Goal: Task Accomplishment & Management: Manage account settings

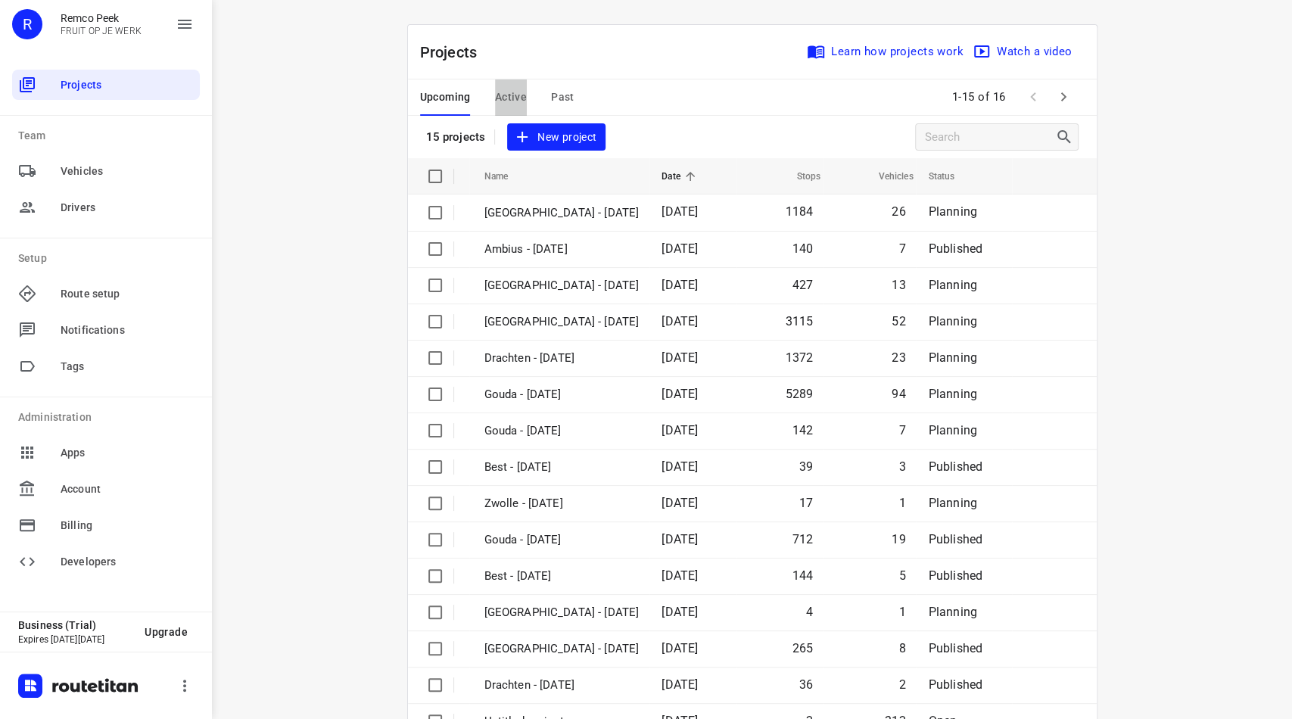
click at [512, 98] on span "Active" at bounding box center [511, 97] width 32 height 19
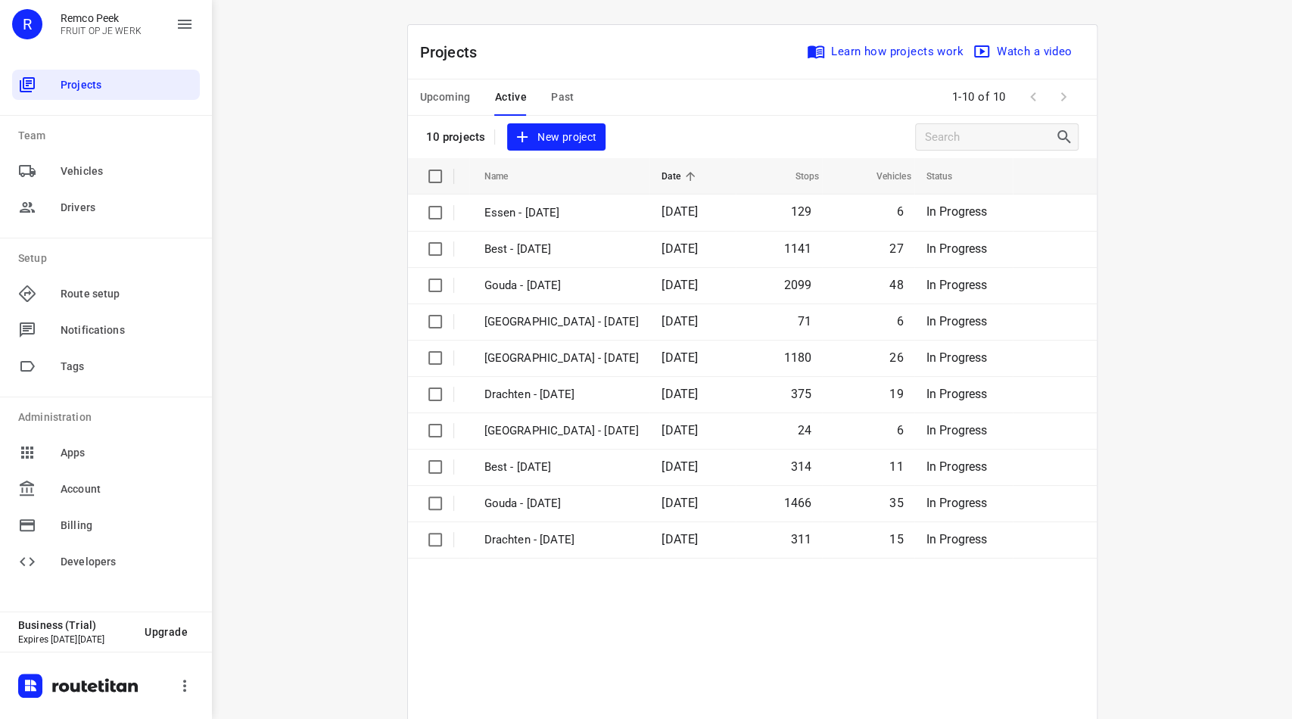
click at [436, 104] on span "Upcoming" at bounding box center [445, 97] width 51 height 19
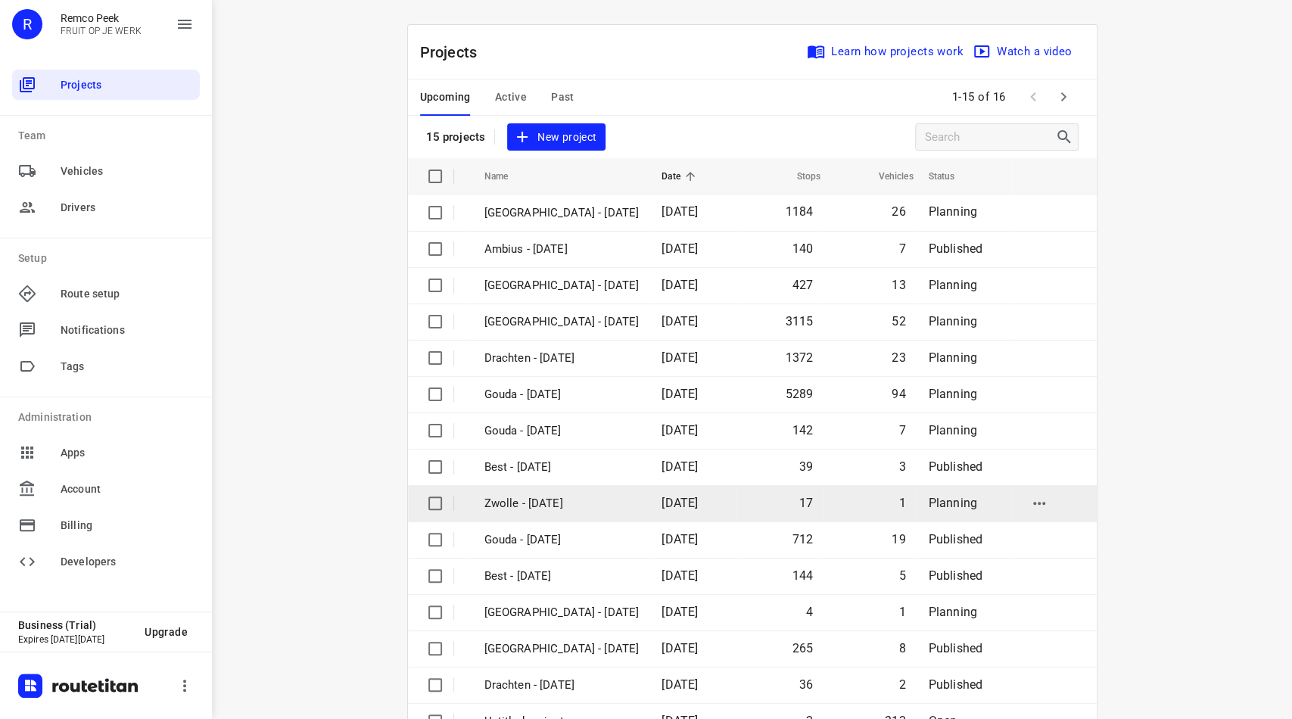
scroll to position [45, 0]
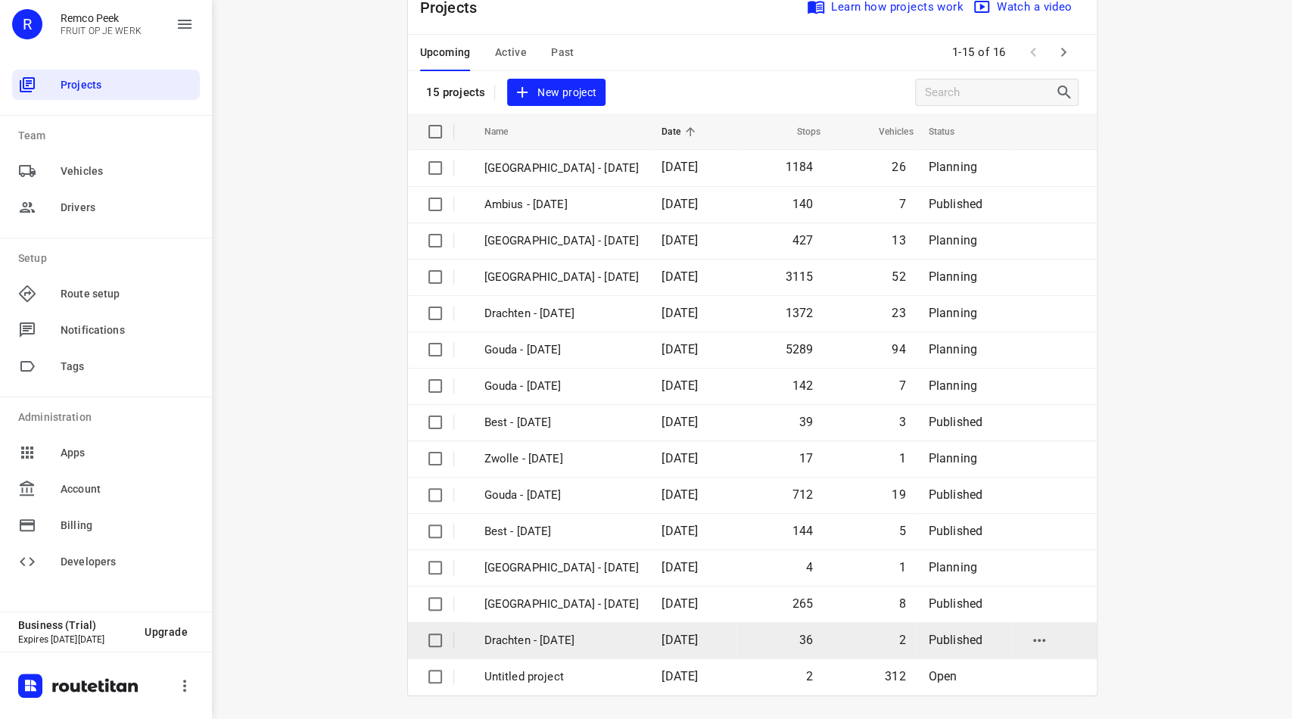
click at [581, 636] on p "Drachten - [DATE]" at bounding box center [561, 640] width 155 height 17
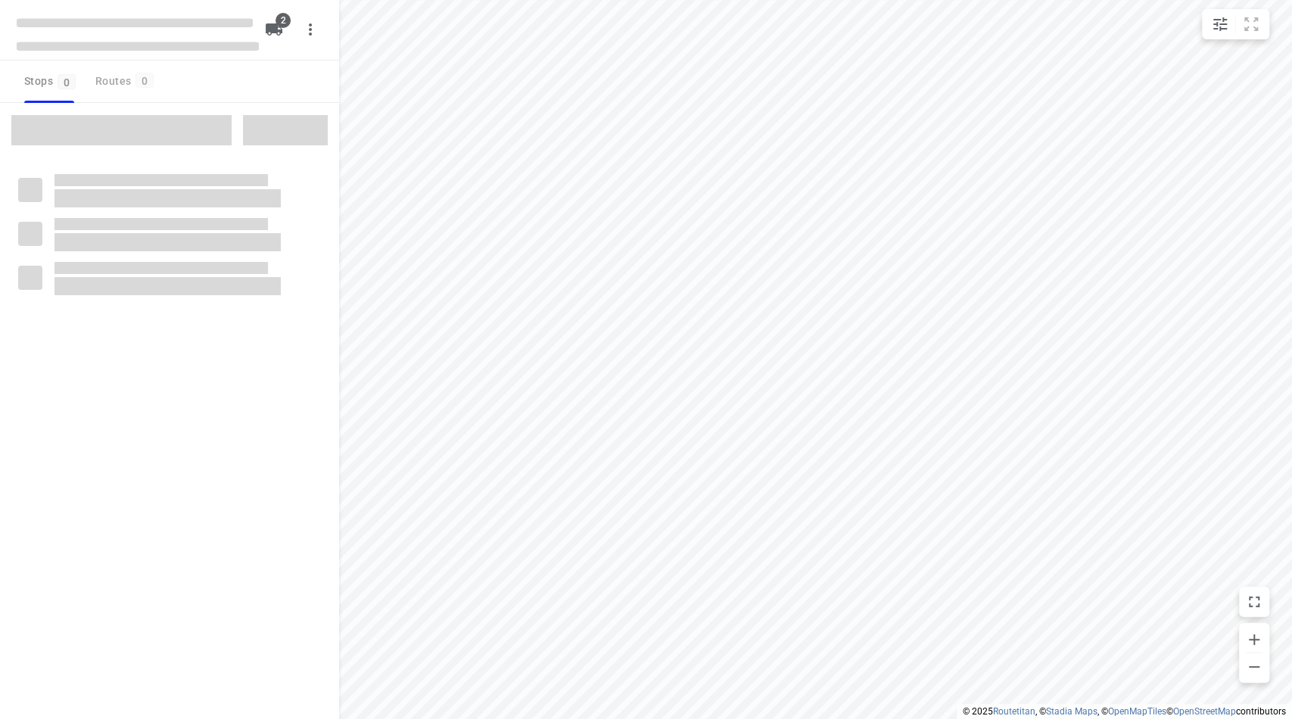
checkbox input "true"
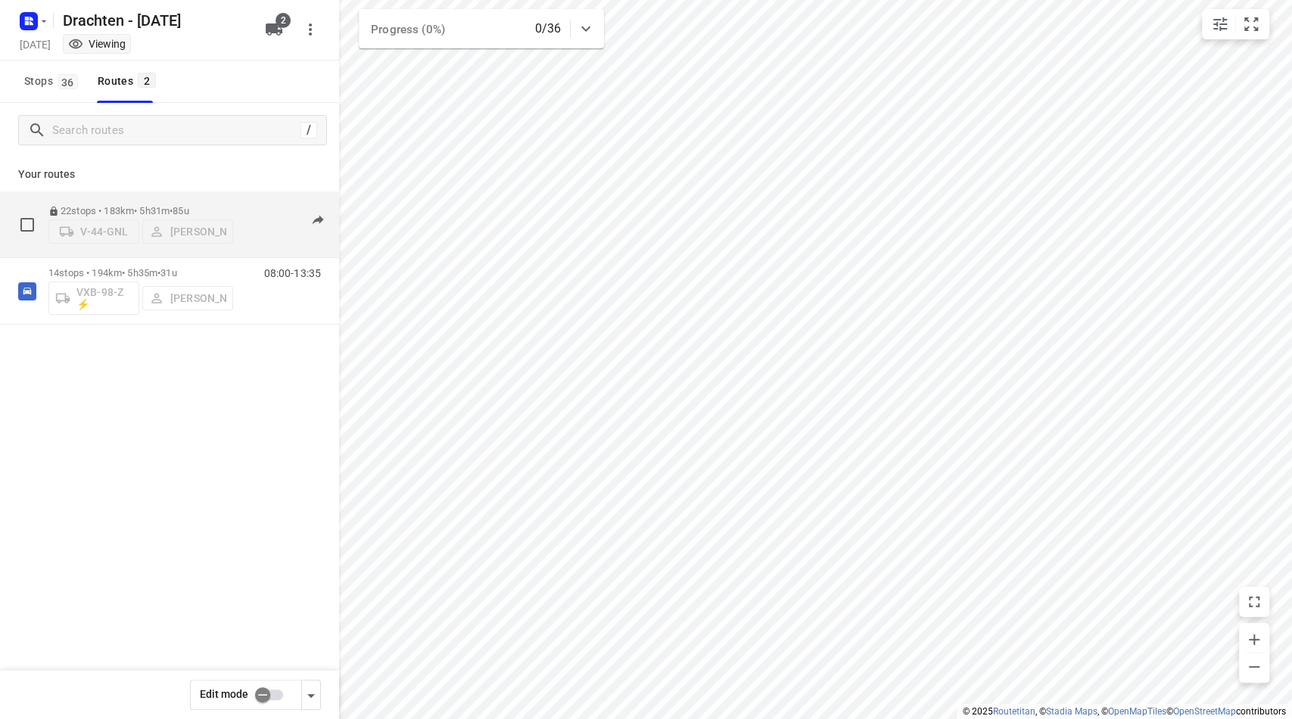
click at [126, 199] on div "22 stops • 183km • 5h31m • 85u V-44-GNL [PERSON_NAME]" at bounding box center [140, 225] width 185 height 54
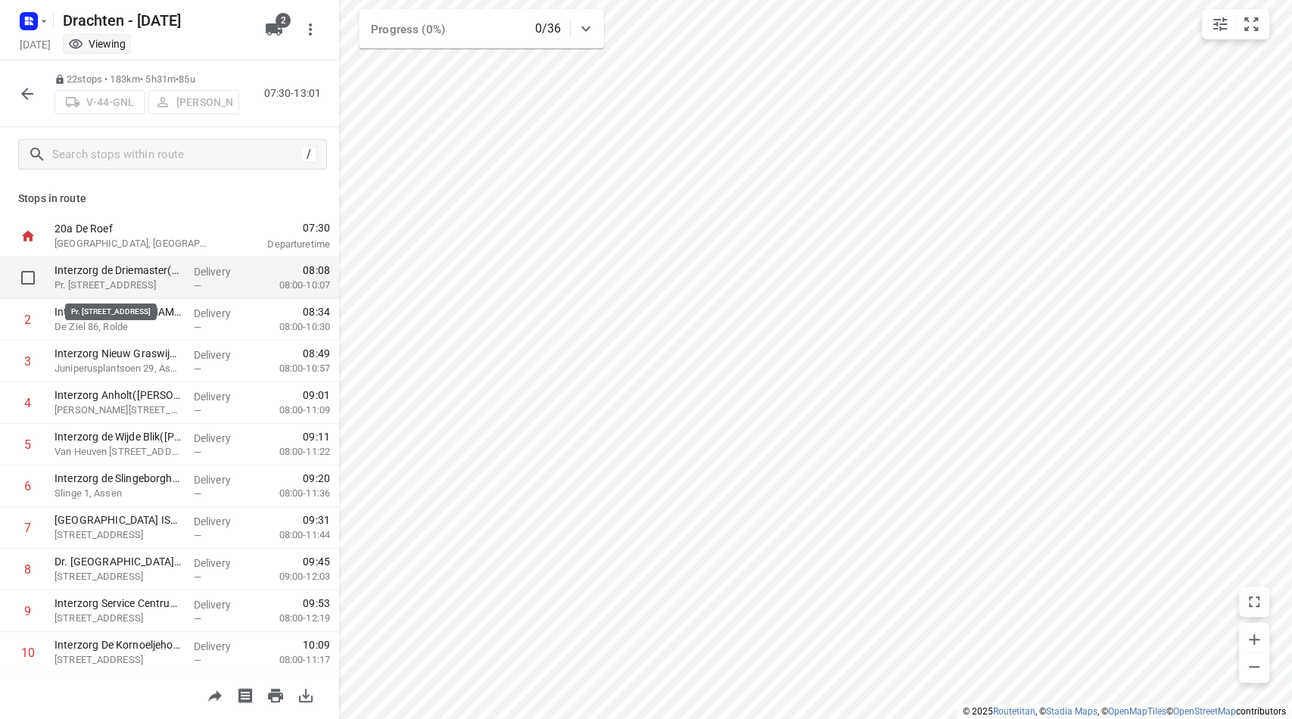
click at [118, 278] on p "Pr. [STREET_ADDRESS]" at bounding box center [117, 285] width 127 height 15
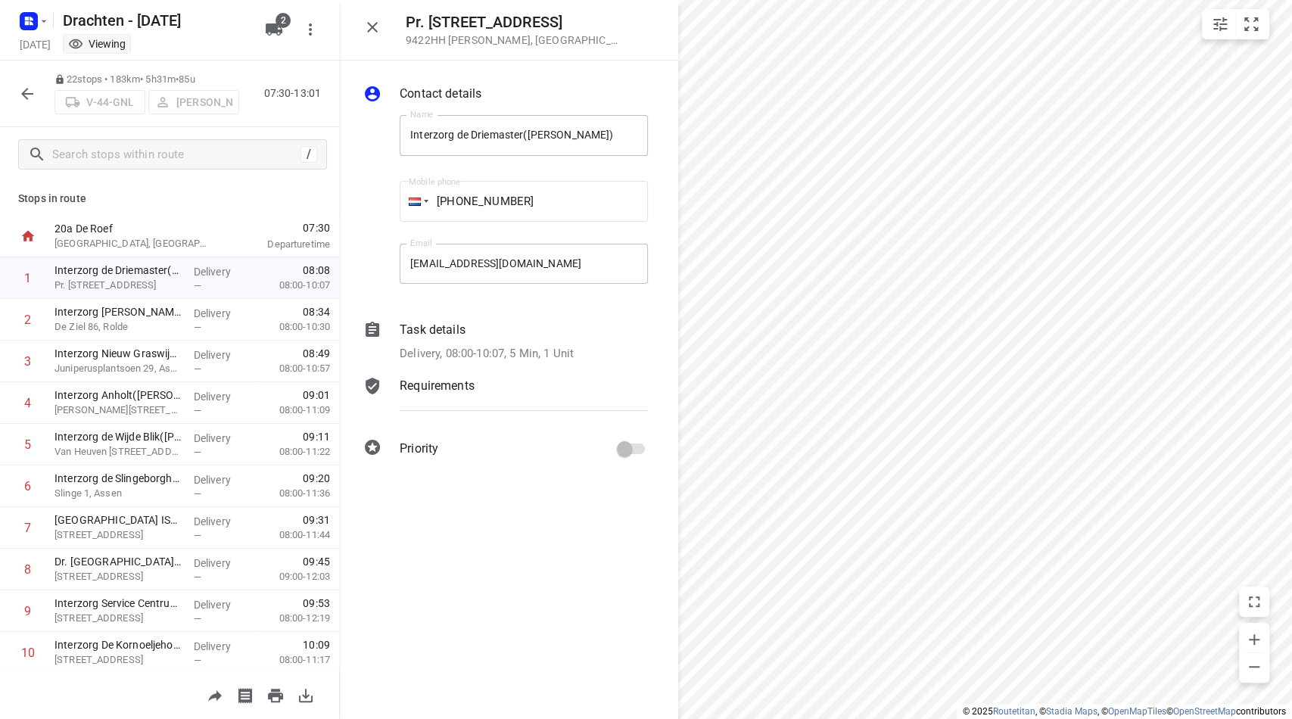
click at [482, 388] on div "Requirements" at bounding box center [524, 386] width 248 height 18
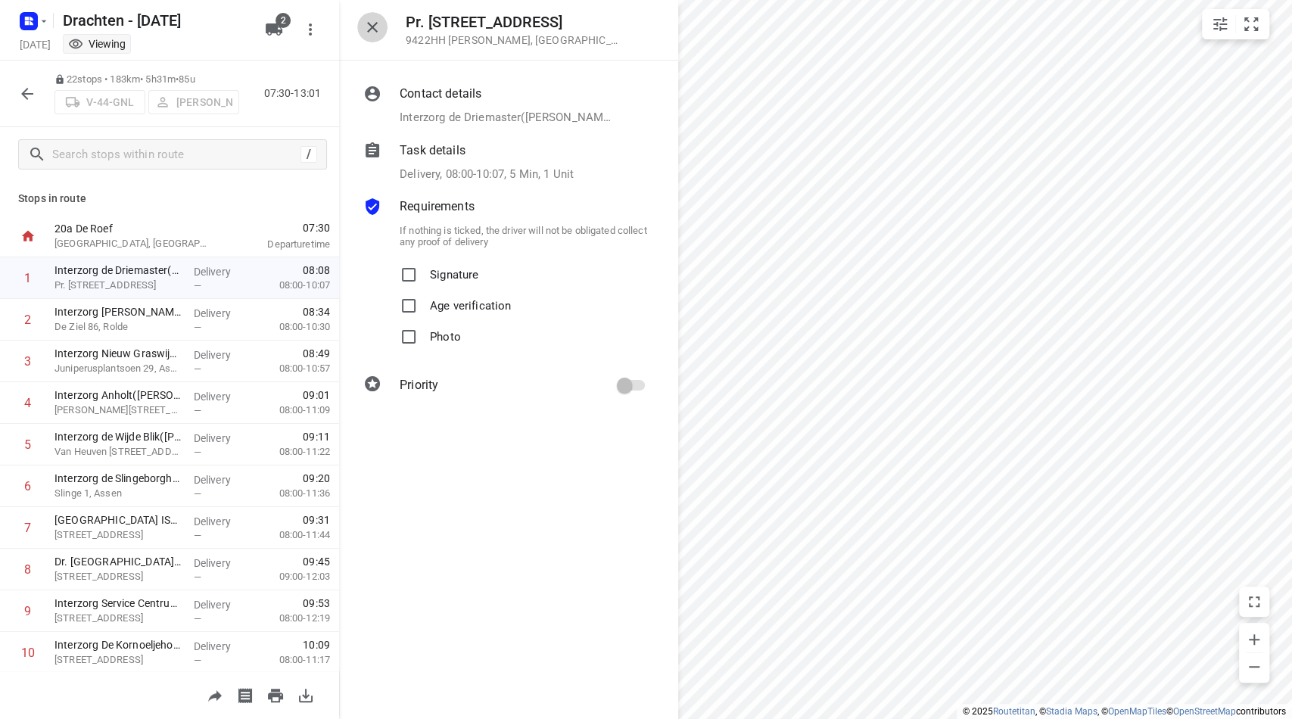
click at [373, 23] on icon "button" at bounding box center [372, 27] width 18 height 18
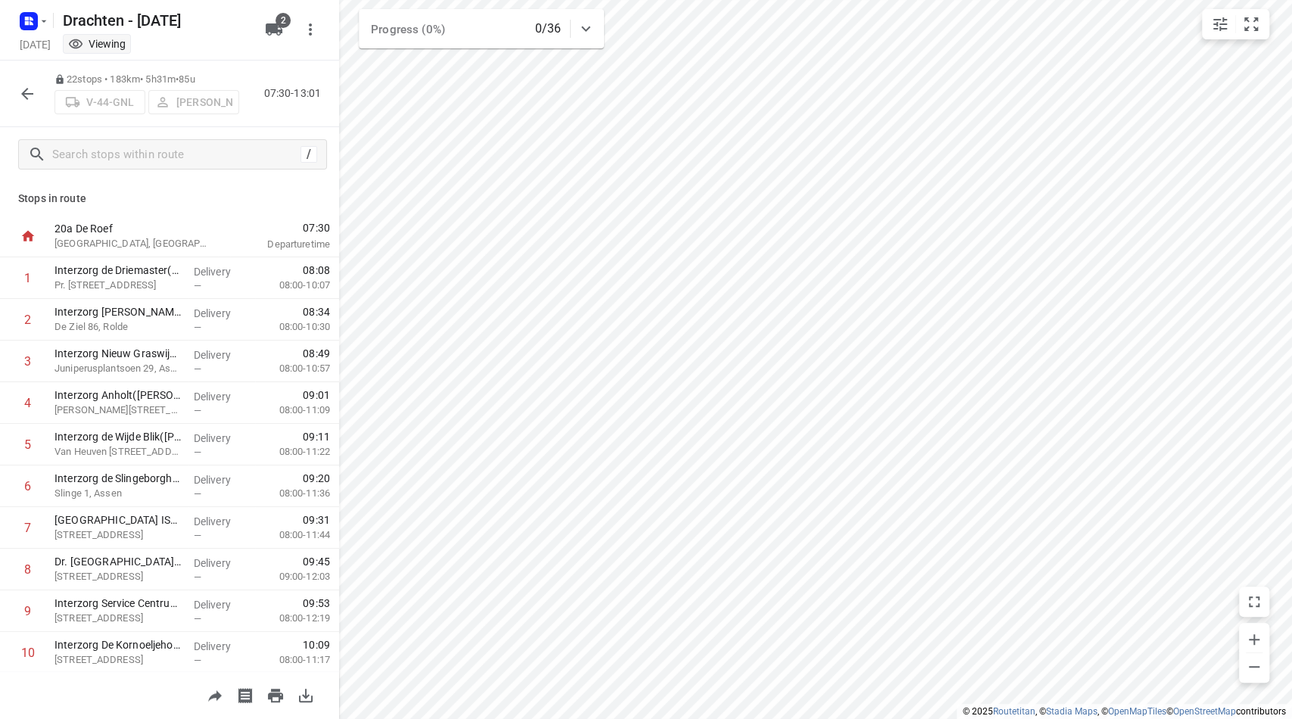
click at [21, 89] on icon "button" at bounding box center [27, 94] width 18 height 18
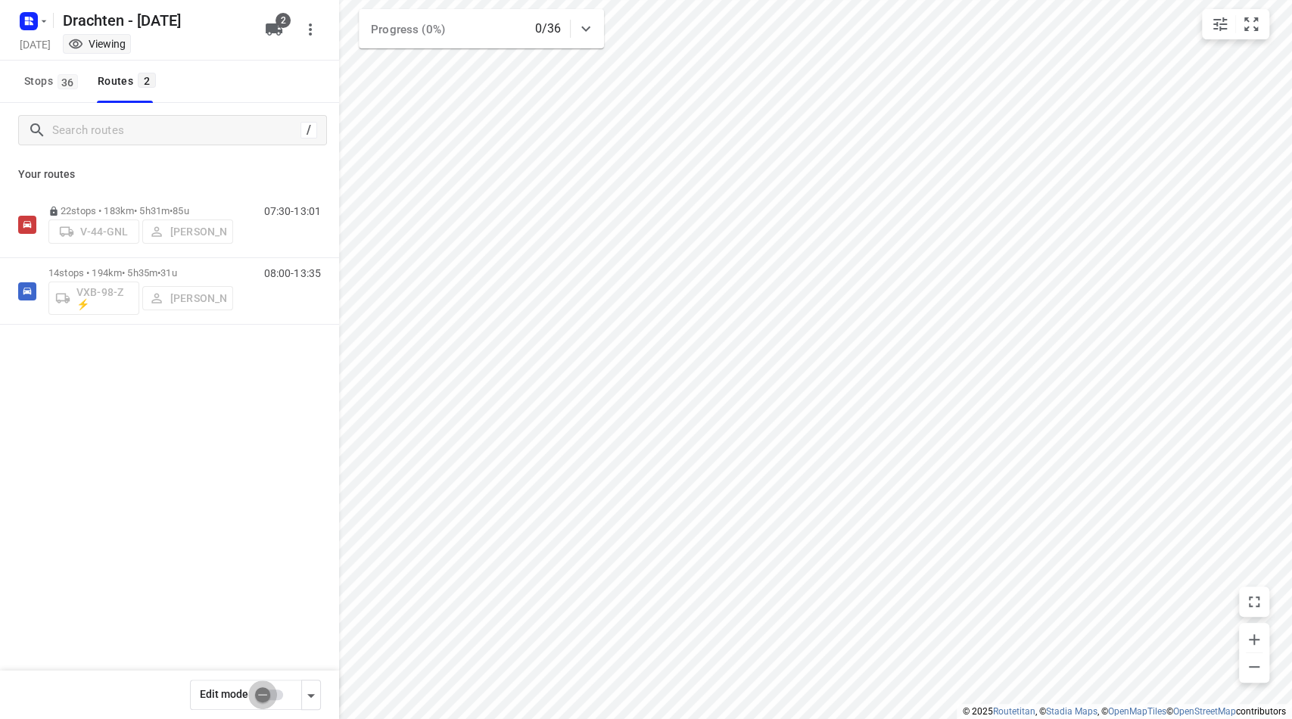
click at [265, 692] on input "checkbox" at bounding box center [262, 694] width 86 height 29
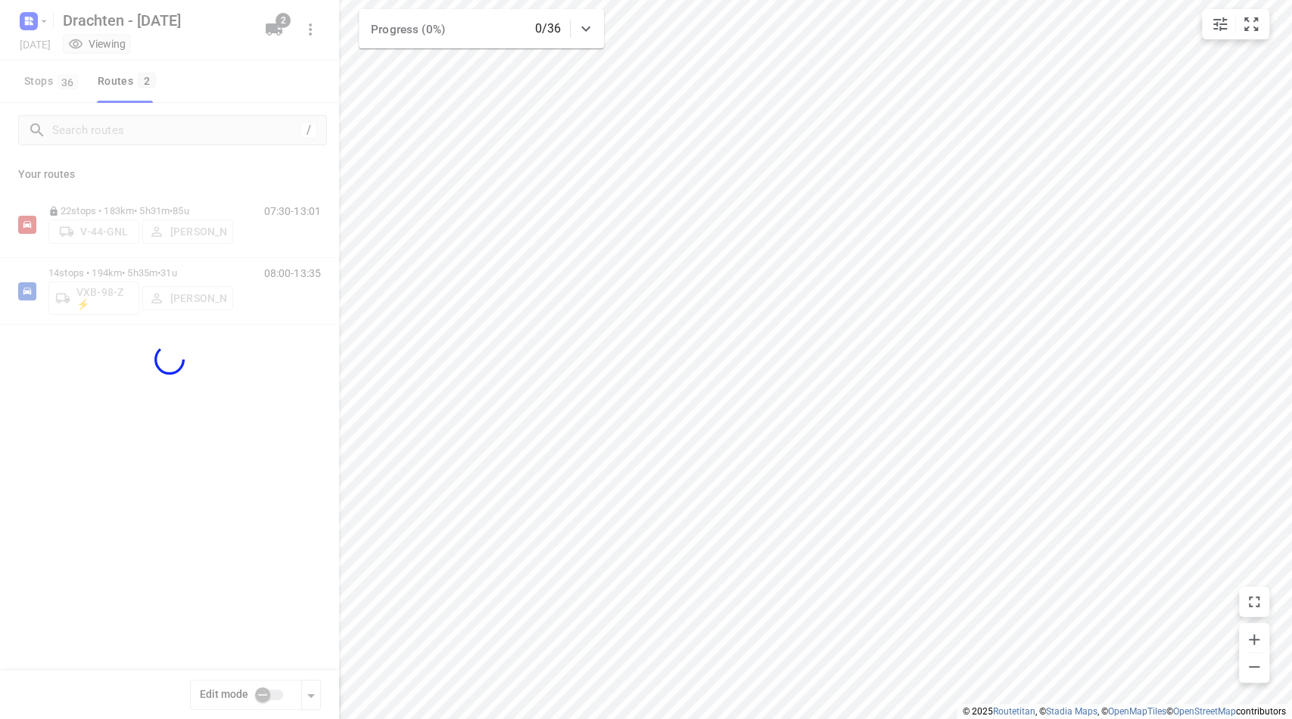
checkbox input "true"
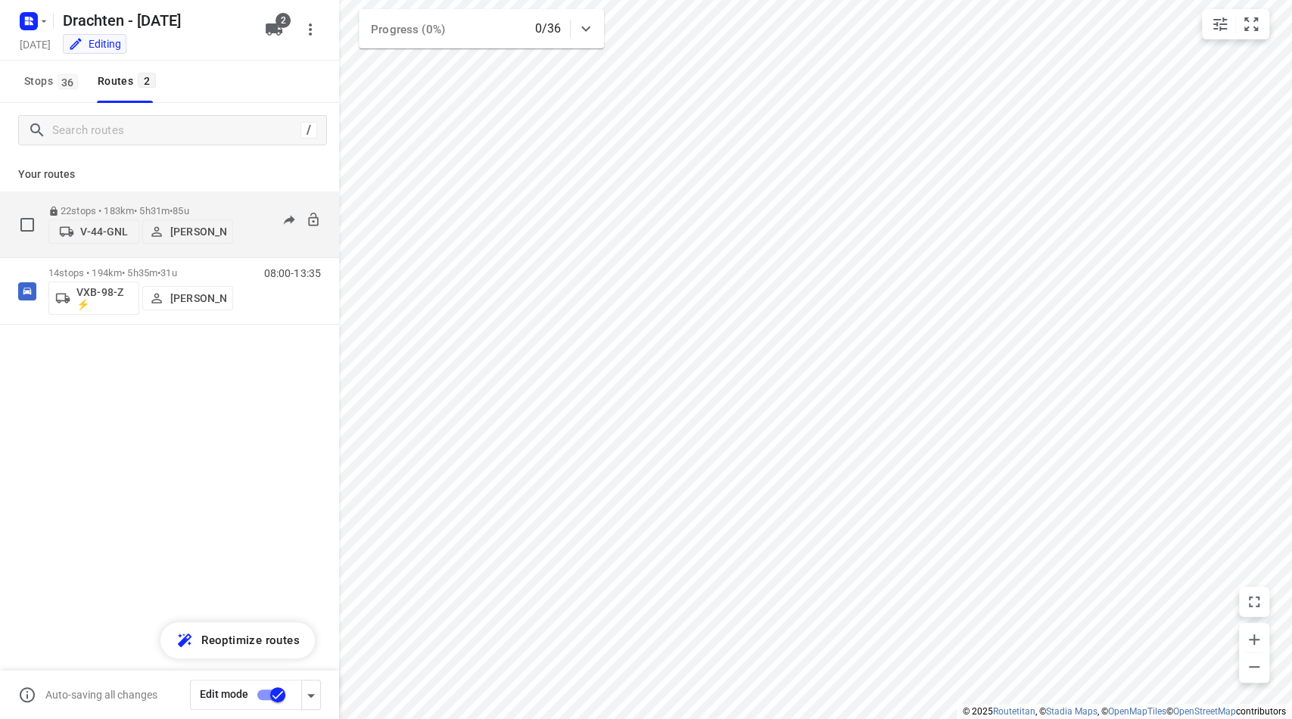
click at [155, 191] on div "22 stops • 183km • 5h31m • 85u V-44-GNL [PERSON_NAME] 07:30-13:01" at bounding box center [169, 224] width 339 height 67
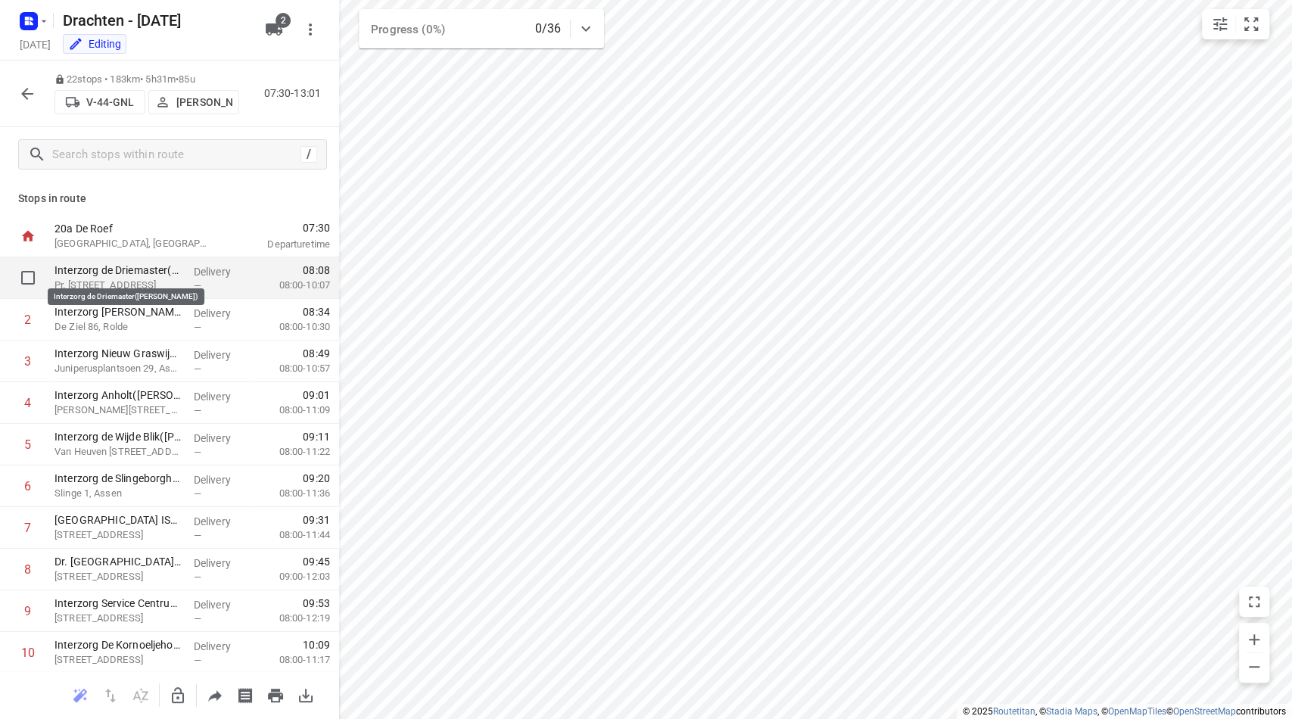
click at [110, 277] on p "Interzorg de Driemaster([PERSON_NAME])" at bounding box center [117, 270] width 127 height 15
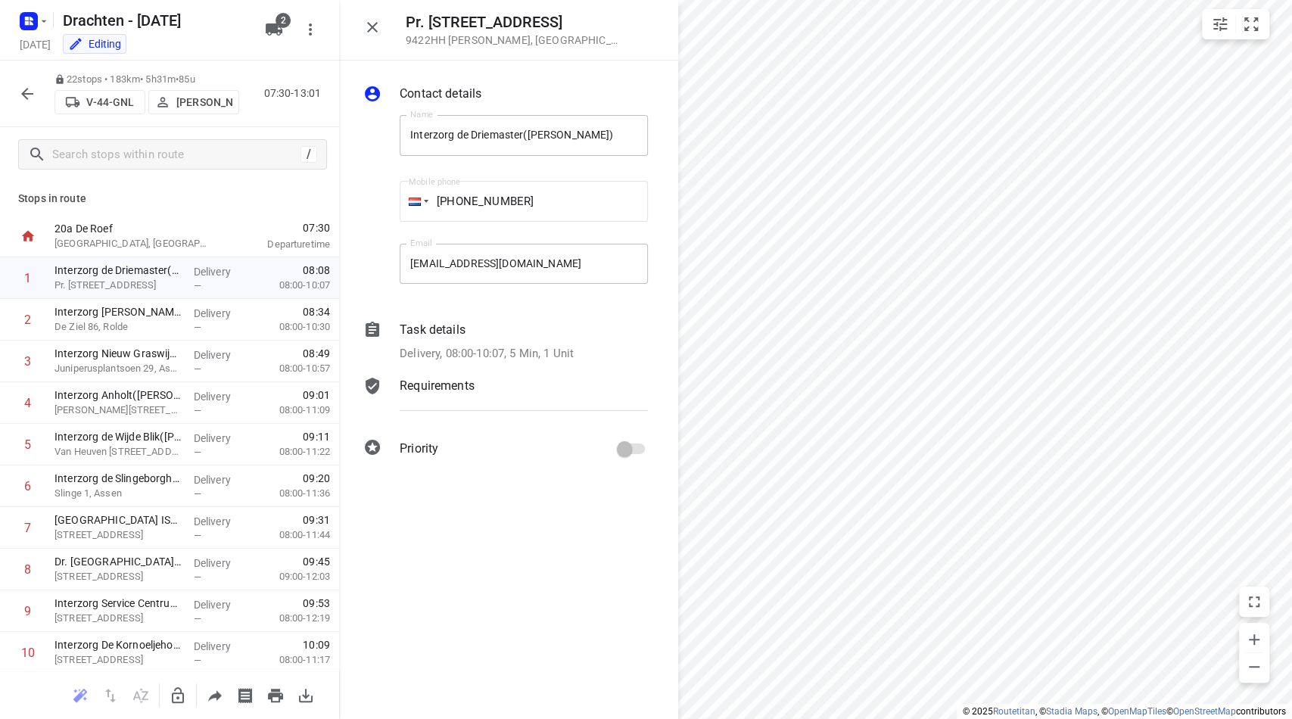
click at [440, 379] on p "Requirements" at bounding box center [437, 386] width 75 height 18
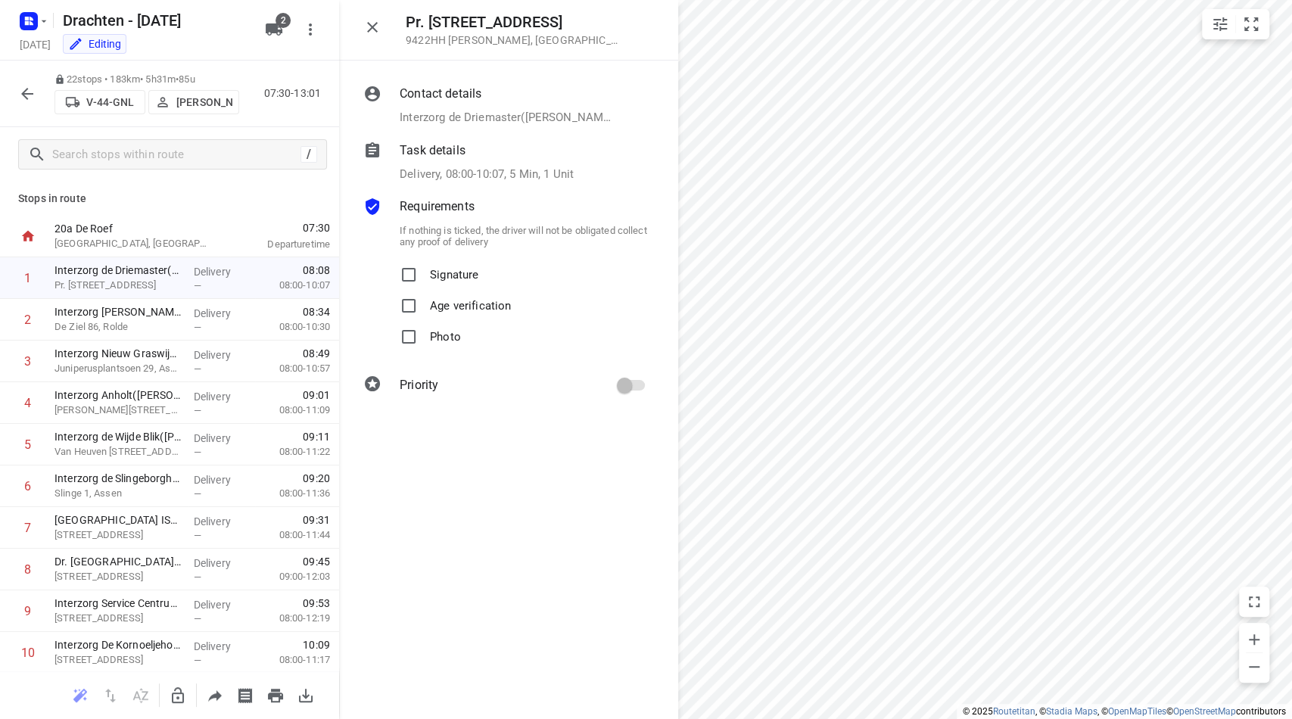
click at [410, 334] on label "Photo" at bounding box center [426, 337] width 67 height 31
click at [434, 212] on p "Requirements" at bounding box center [437, 207] width 75 height 18
click at [412, 335] on label "Photo" at bounding box center [426, 337] width 67 height 31
click at [173, 693] on icon "button" at bounding box center [178, 695] width 12 height 16
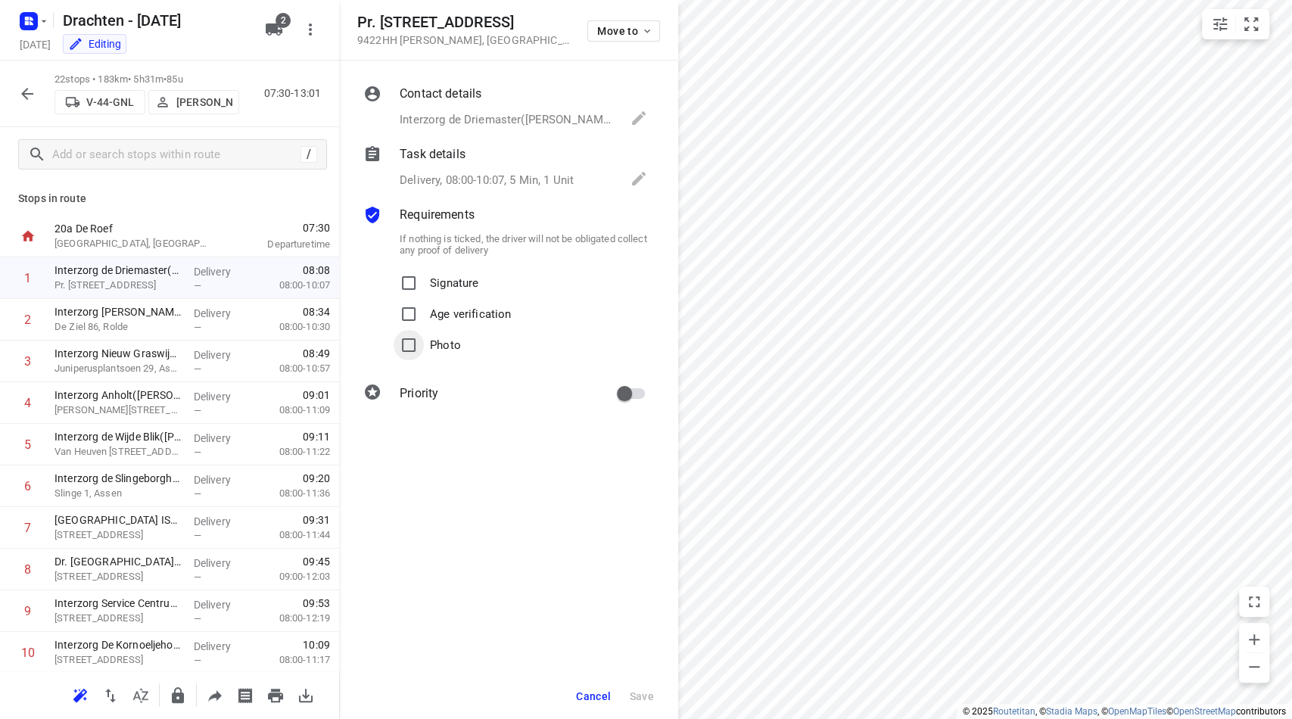
click at [409, 342] on input "Photo" at bounding box center [408, 345] width 30 height 30
click at [403, 342] on input "Photo" at bounding box center [408, 345] width 30 height 30
checkbox input "true"
click at [639, 690] on span "Save" at bounding box center [641, 696] width 25 height 12
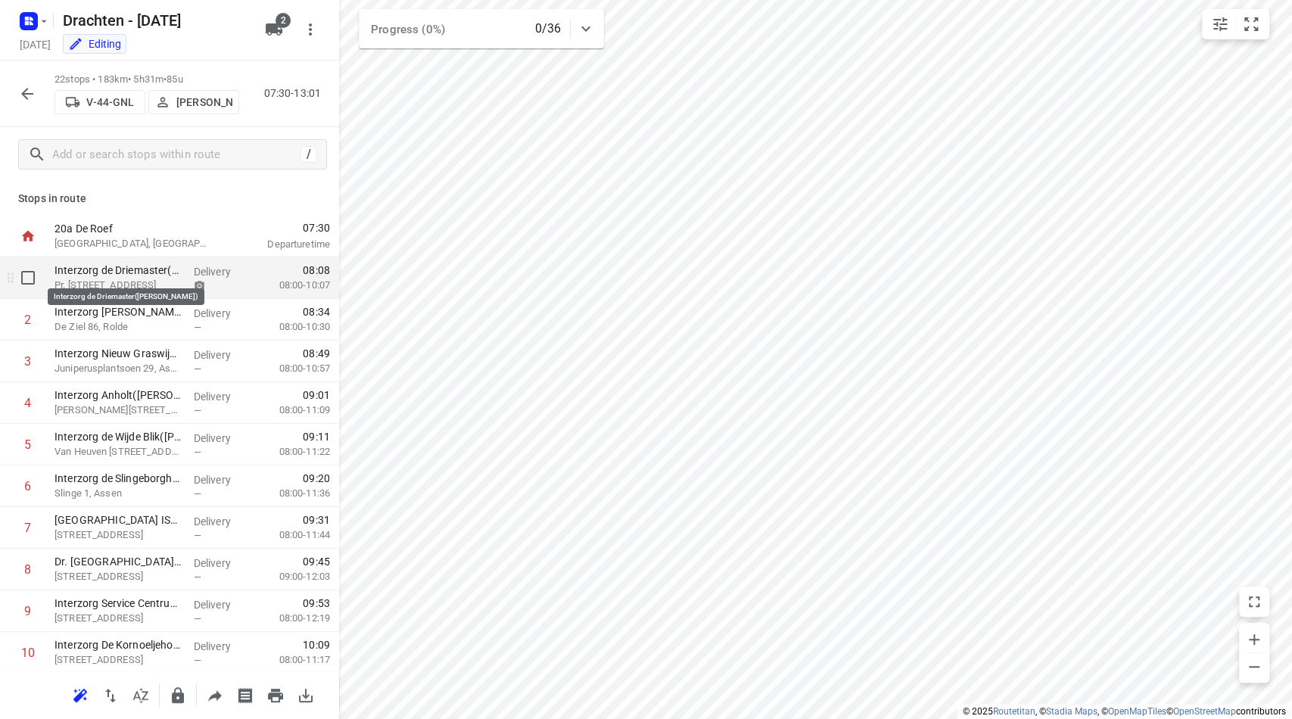
click at [137, 277] on p "Interzorg de Driemaster([PERSON_NAME])" at bounding box center [117, 270] width 127 height 15
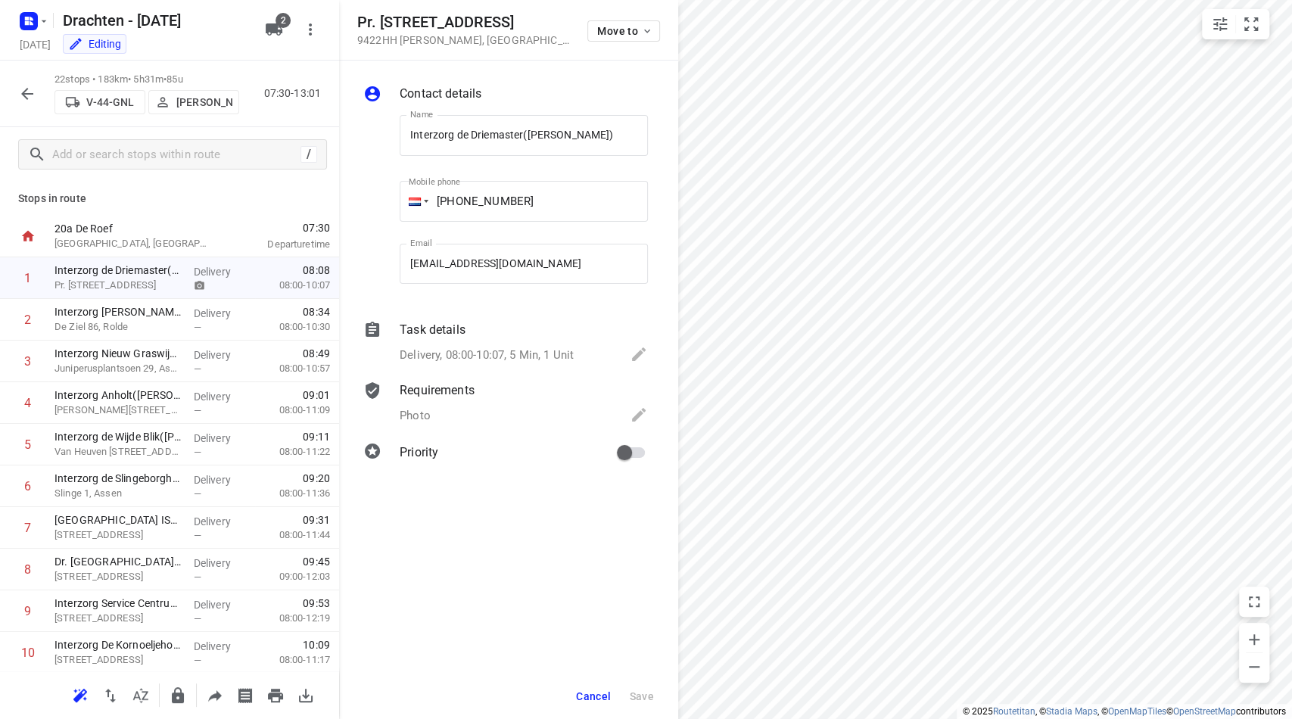
click at [425, 345] on div "Delivery, 08:00-10:07, 5 Min, 1 Unit" at bounding box center [524, 355] width 248 height 21
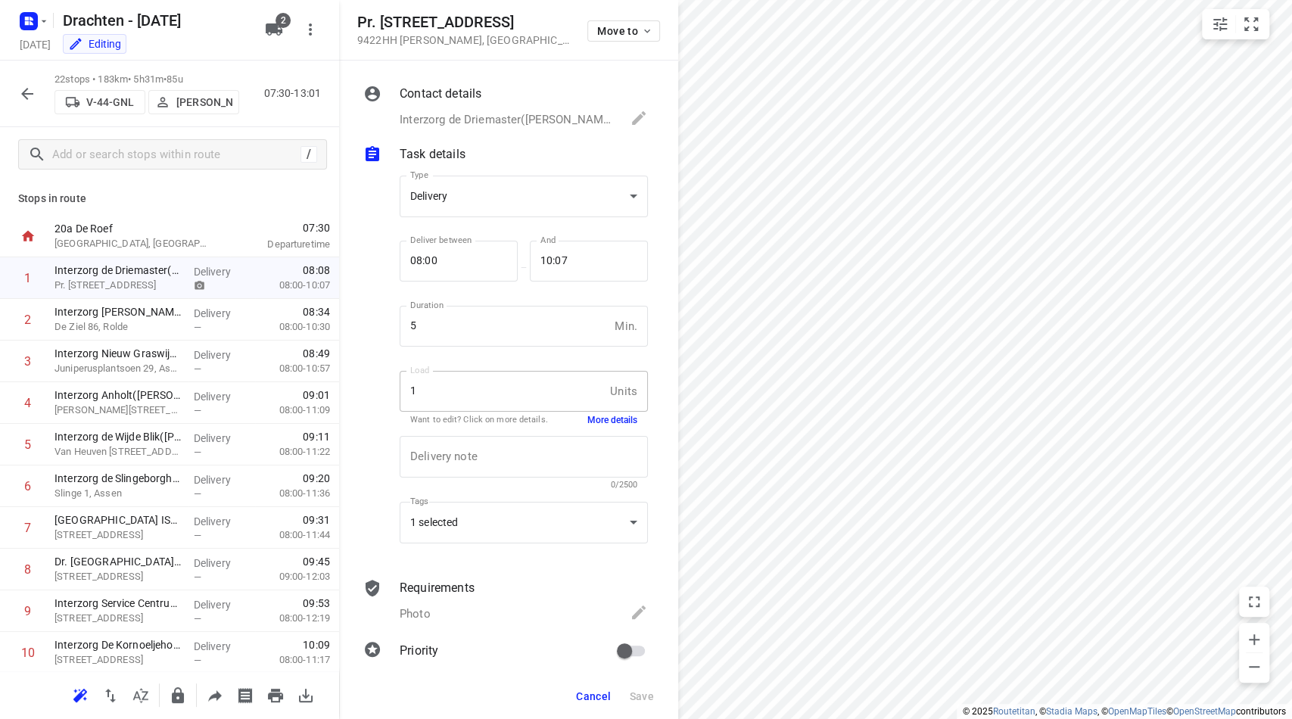
click at [416, 152] on p "Task details" at bounding box center [433, 154] width 66 height 18
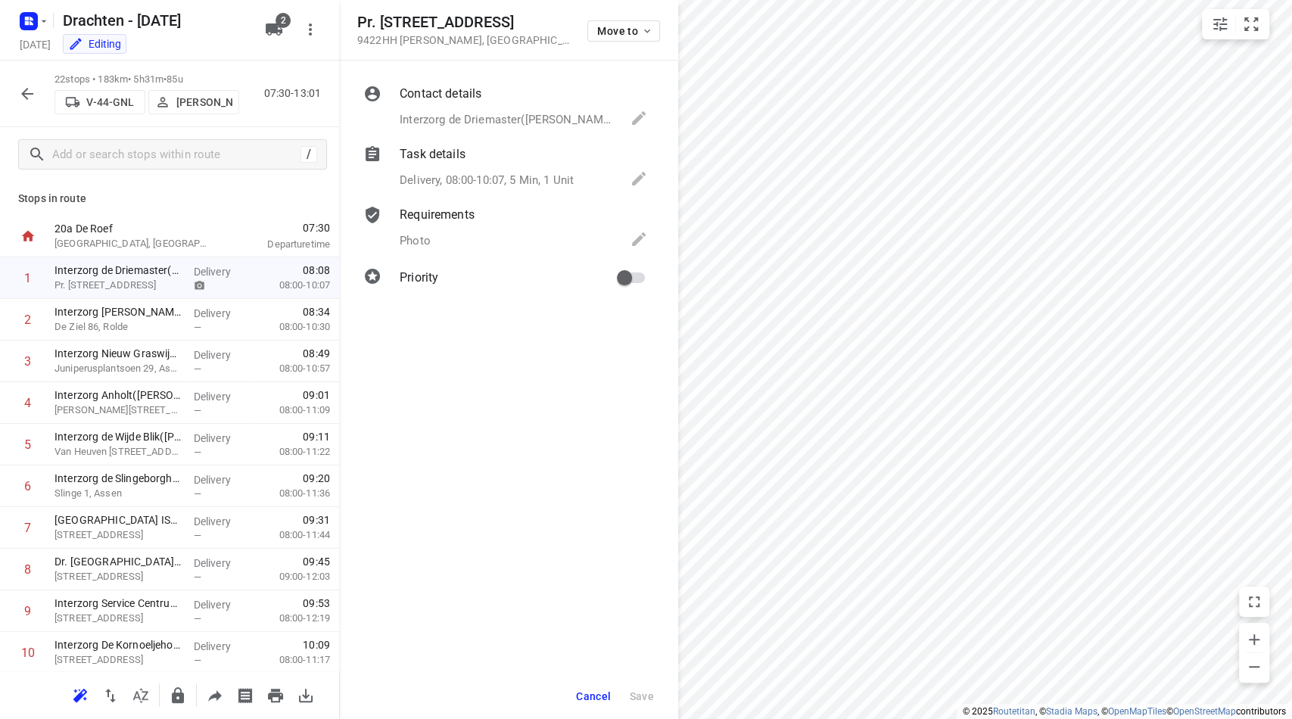
click at [420, 215] on p "Requirements" at bounding box center [437, 215] width 75 height 18
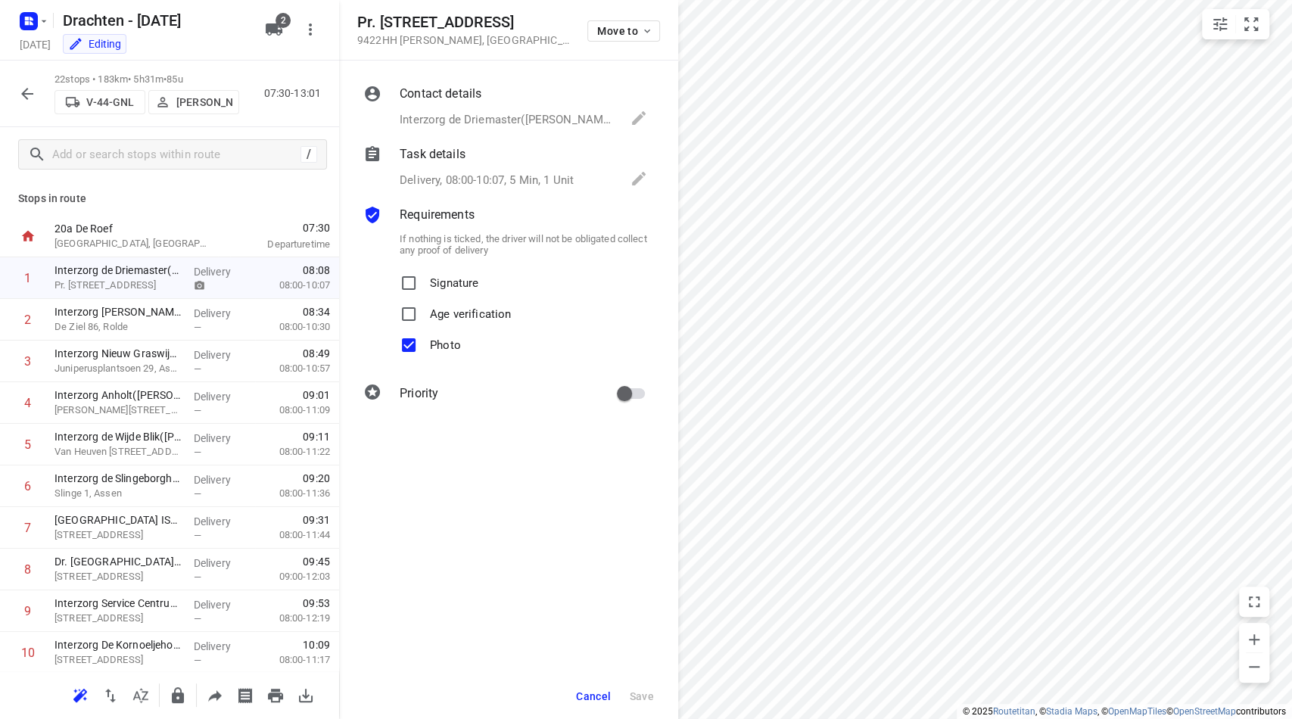
click at [407, 342] on input "Photo" at bounding box center [408, 345] width 30 height 30
checkbox input "false"
click at [640, 697] on span "Save" at bounding box center [641, 696] width 25 height 12
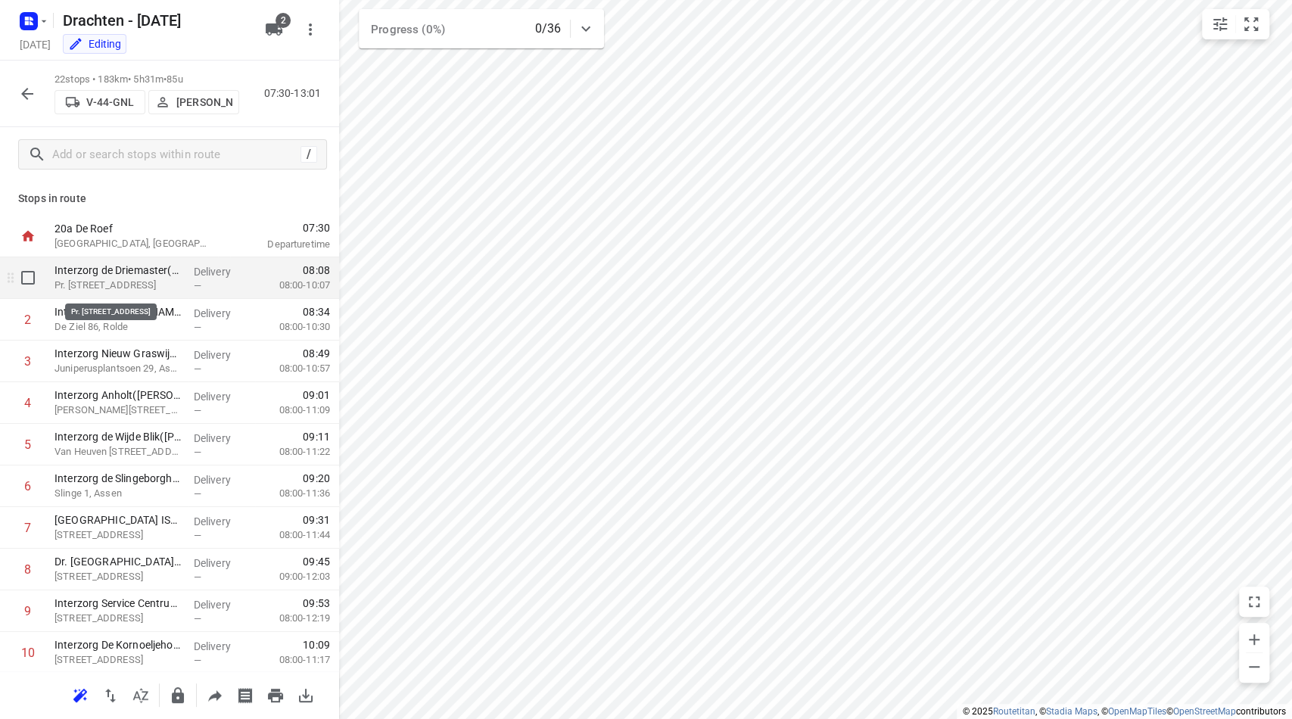
click at [86, 282] on p "Pr. [STREET_ADDRESS]" at bounding box center [117, 285] width 127 height 15
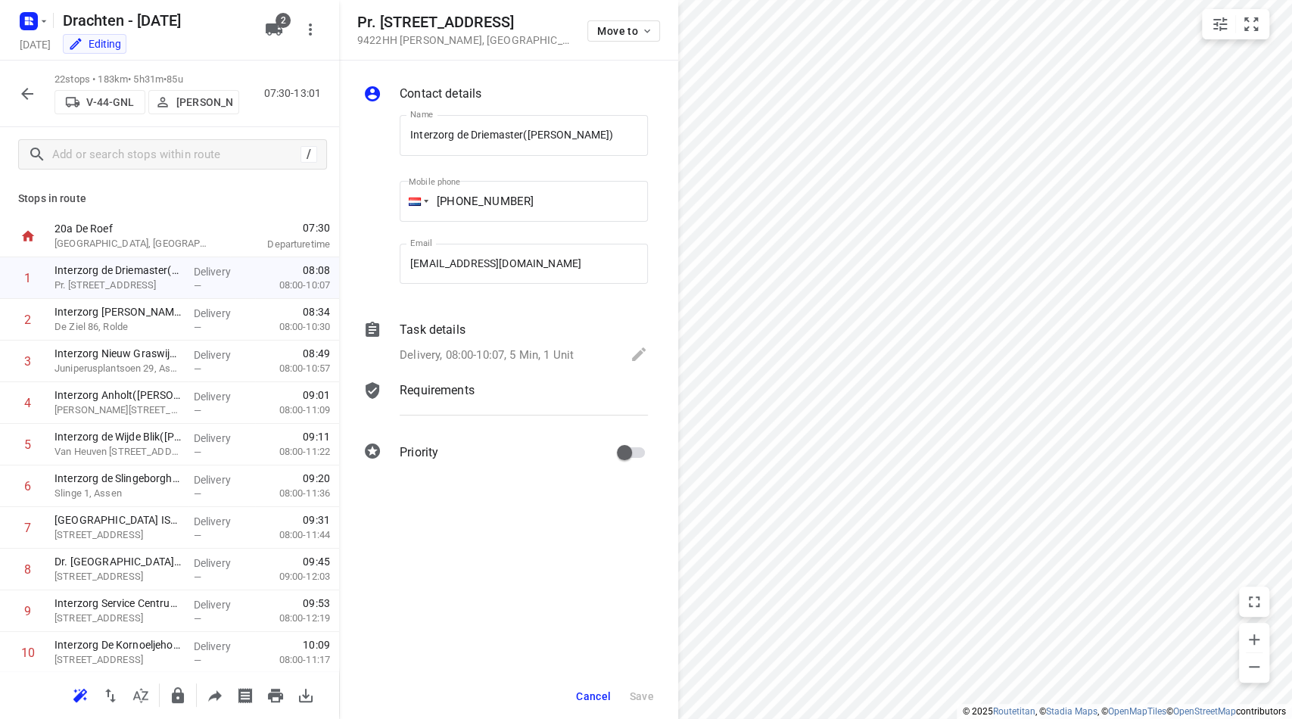
click at [429, 397] on p "Requirements" at bounding box center [437, 390] width 75 height 18
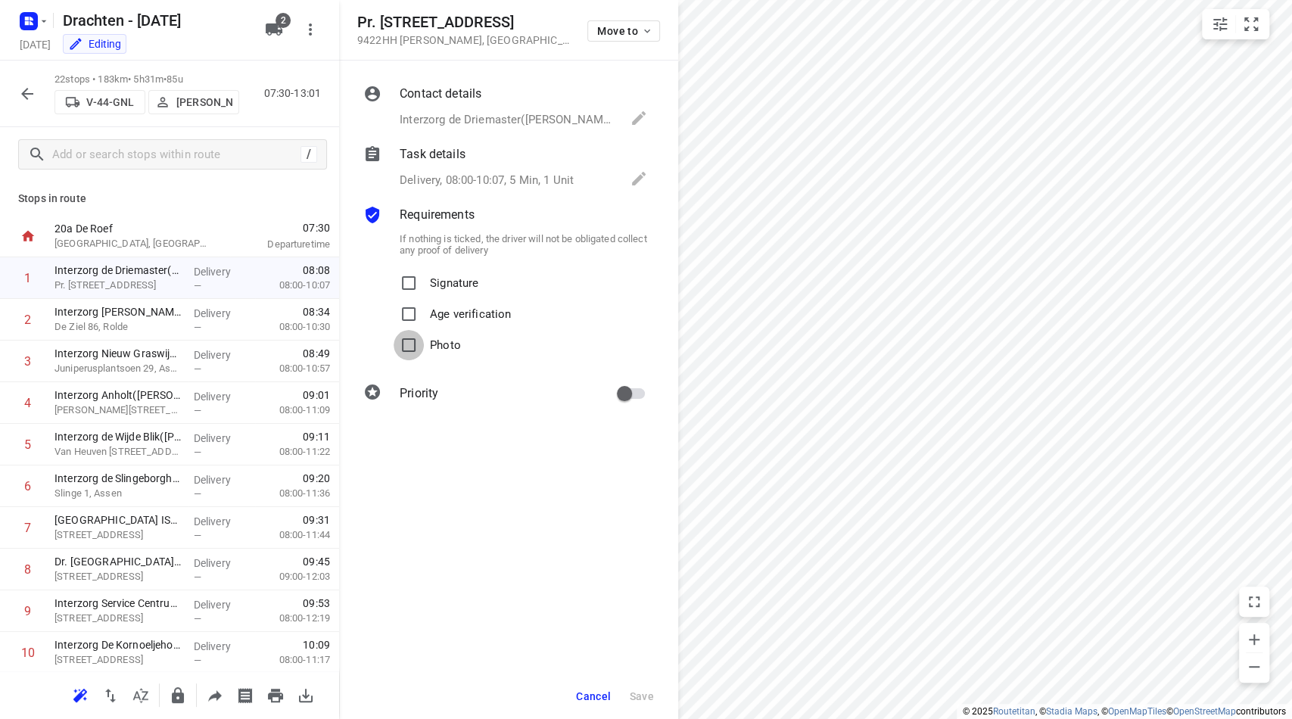
click at [411, 346] on input "Photo" at bounding box center [408, 345] width 30 height 30
checkbox input "true"
click at [645, 706] on button "Save" at bounding box center [641, 696] width 37 height 27
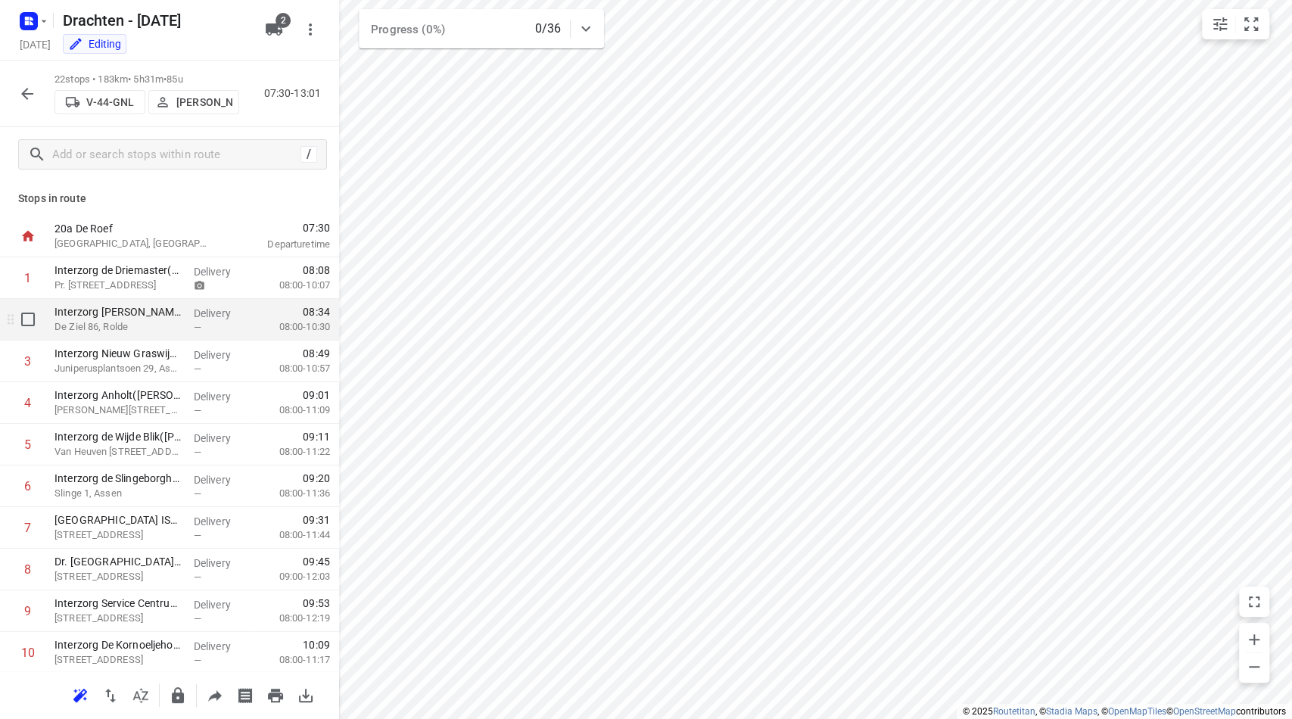
click at [173, 319] on p "De Ziel 86, Rolde" at bounding box center [117, 326] width 127 height 15
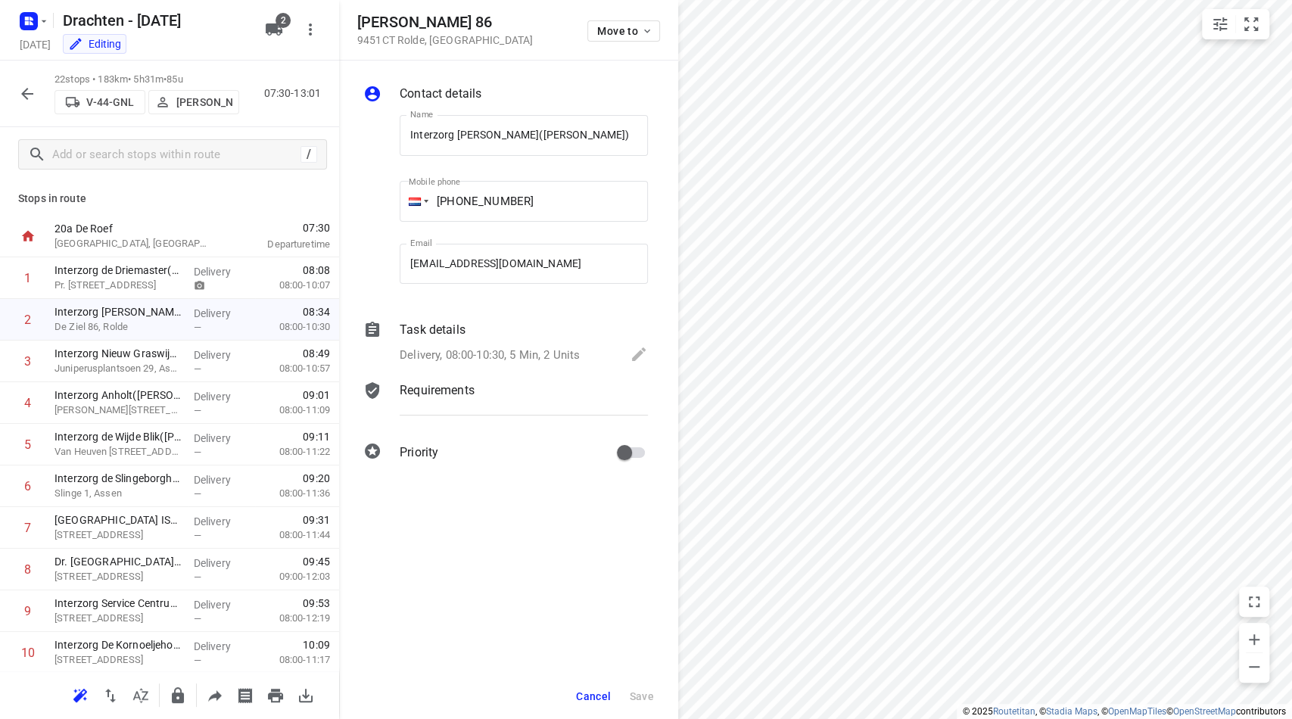
click at [443, 398] on p "Requirements" at bounding box center [437, 390] width 75 height 18
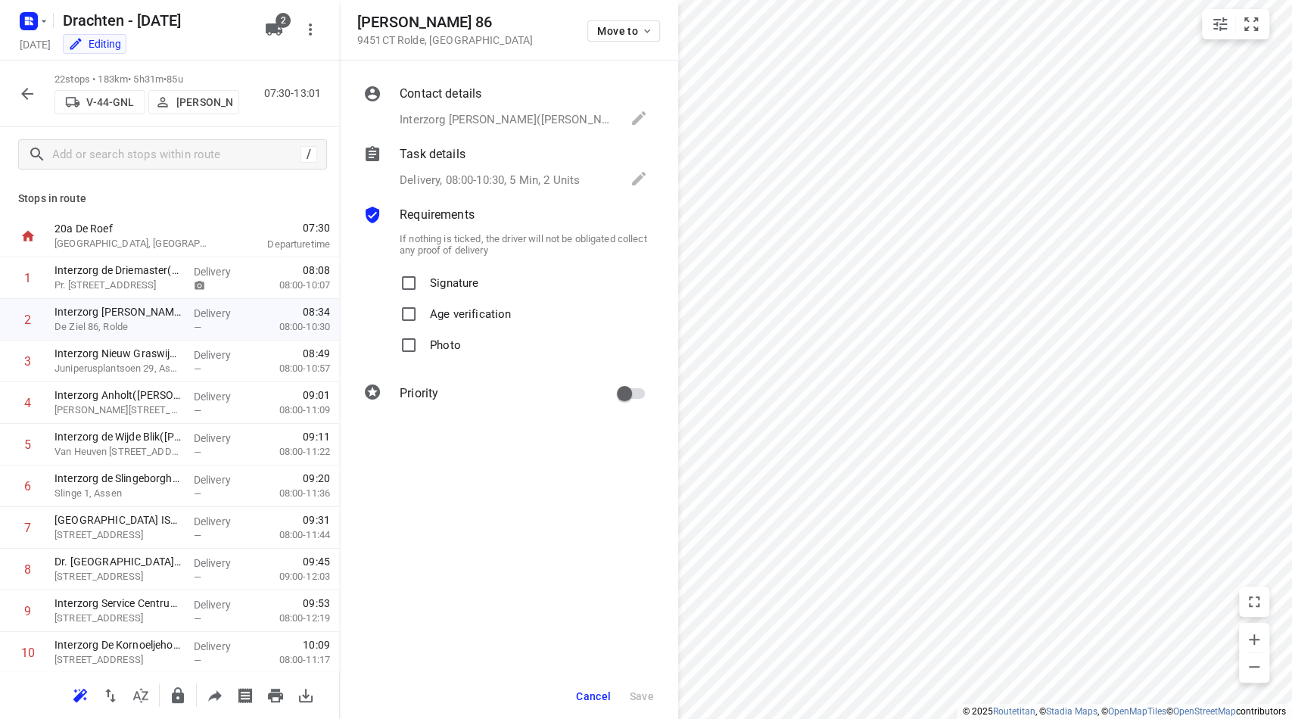
click at [440, 334] on p "Photo" at bounding box center [445, 341] width 31 height 22
click at [424, 334] on input "Photo" at bounding box center [408, 345] width 30 height 30
checkbox input "true"
click at [652, 704] on button "Save" at bounding box center [641, 696] width 37 height 27
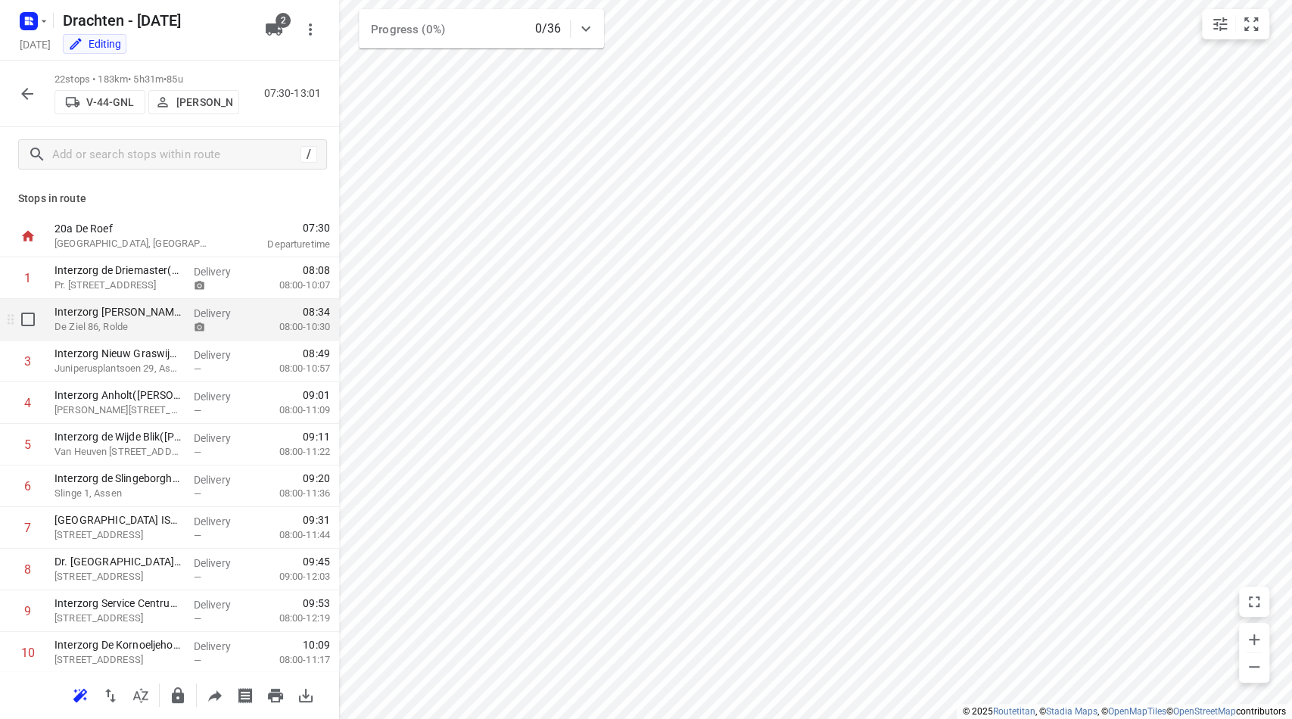
click at [121, 330] on p "De Ziel 86, Rolde" at bounding box center [117, 326] width 127 height 15
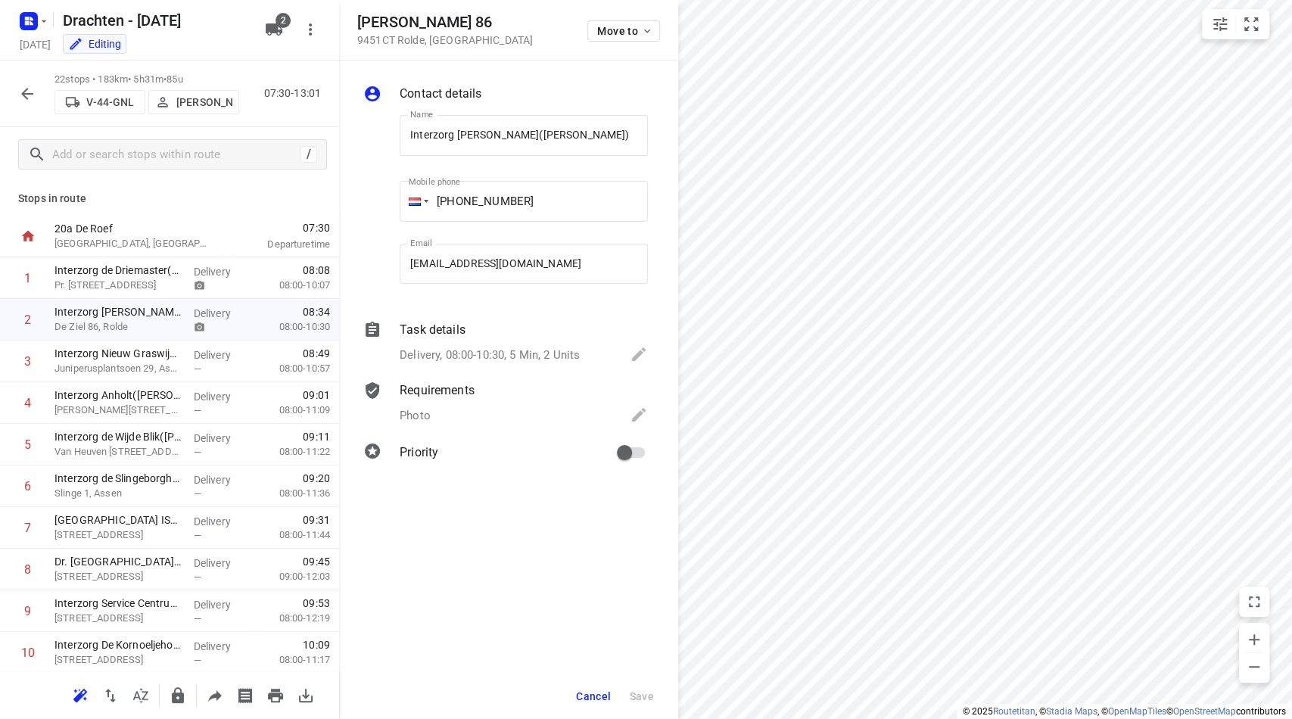
click at [447, 388] on p "Requirements" at bounding box center [437, 390] width 75 height 18
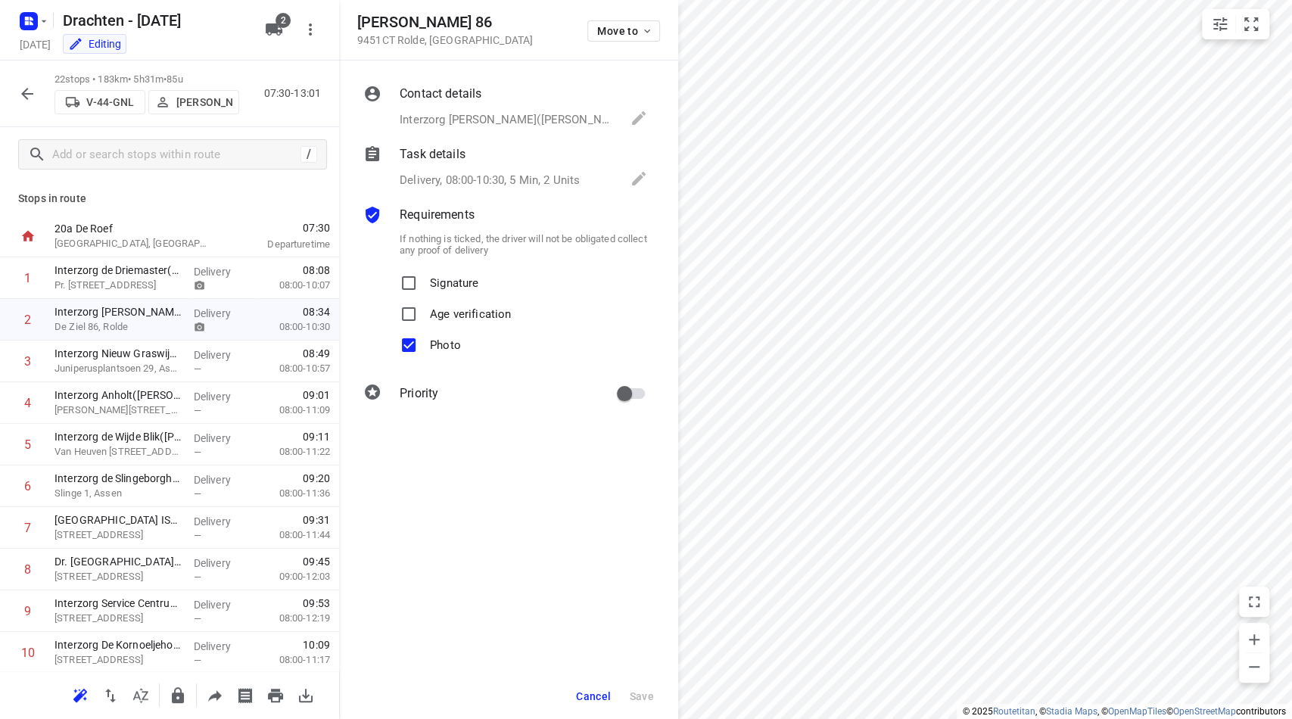
click at [411, 344] on input "Photo" at bounding box center [408, 345] width 30 height 30
checkbox input "false"
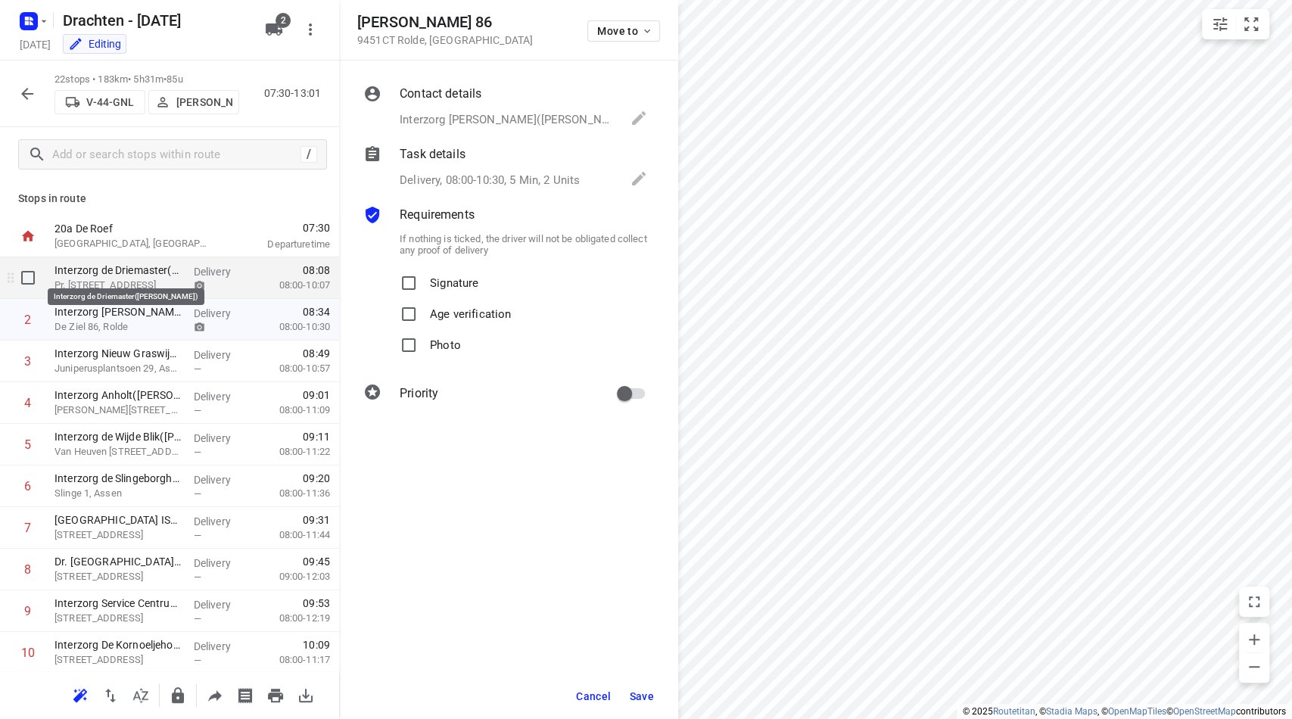
click at [100, 267] on p "Interzorg de Driemaster([PERSON_NAME])" at bounding box center [117, 270] width 127 height 15
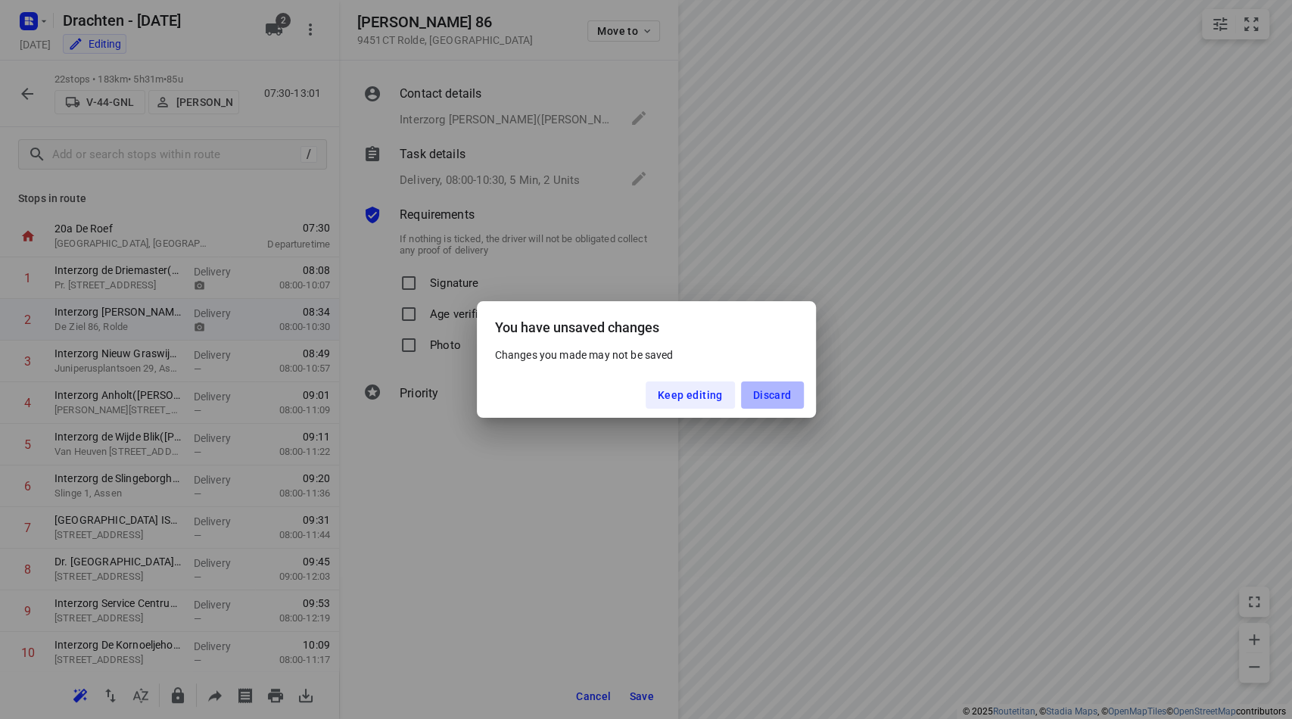
click at [761, 390] on span "Discard" at bounding box center [772, 395] width 39 height 12
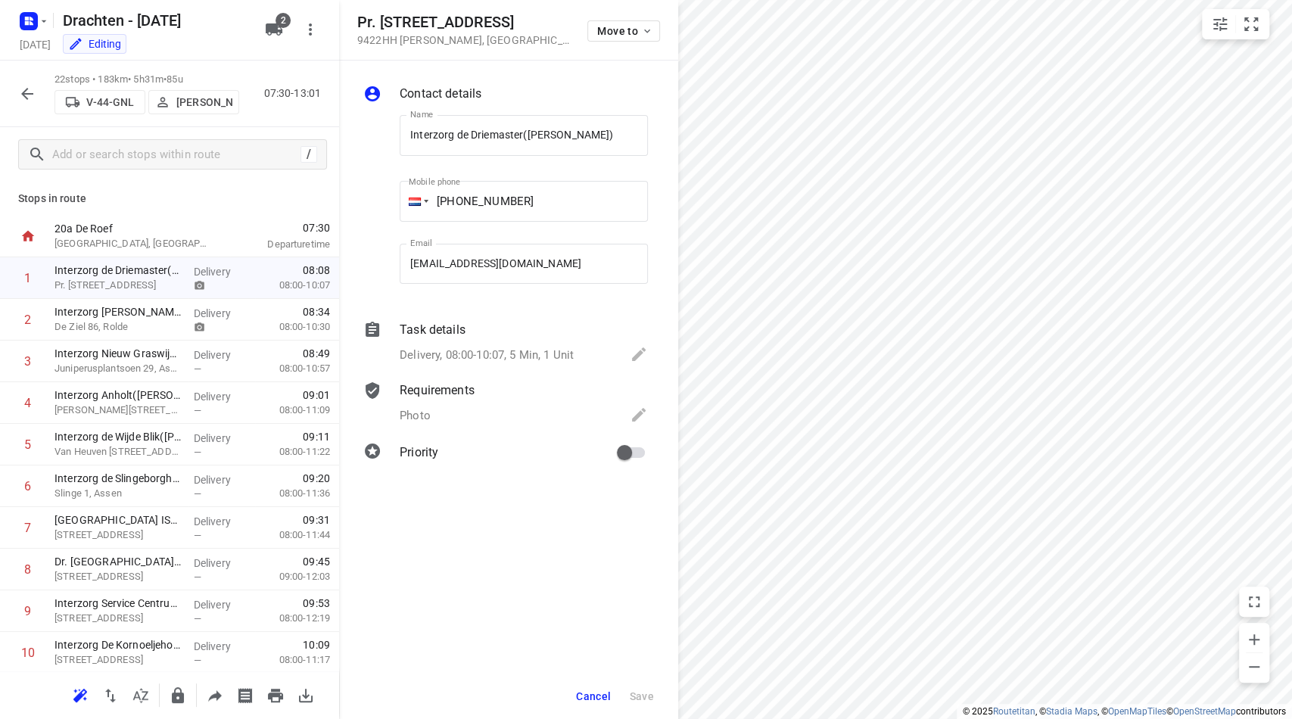
click at [425, 394] on p "Requirements" at bounding box center [437, 390] width 75 height 18
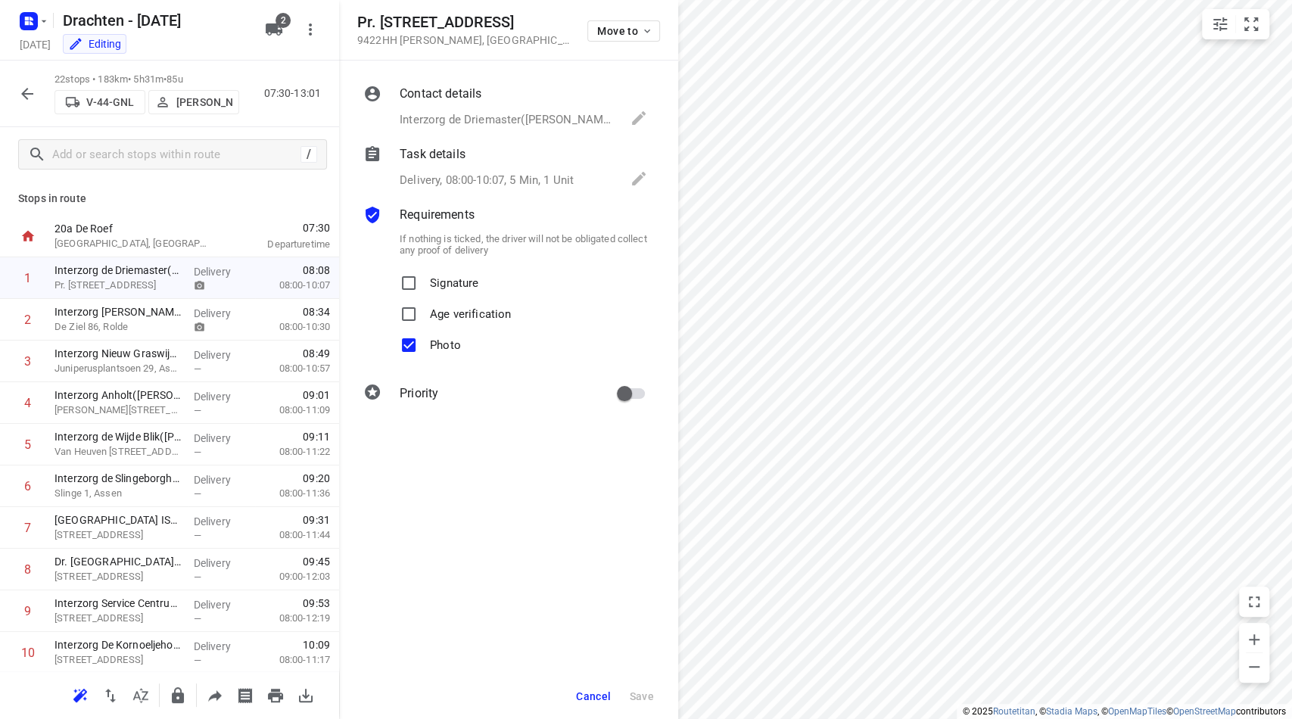
click at [412, 340] on input "Photo" at bounding box center [408, 345] width 30 height 30
checkbox input "false"
click at [637, 697] on span "Save" at bounding box center [641, 696] width 25 height 12
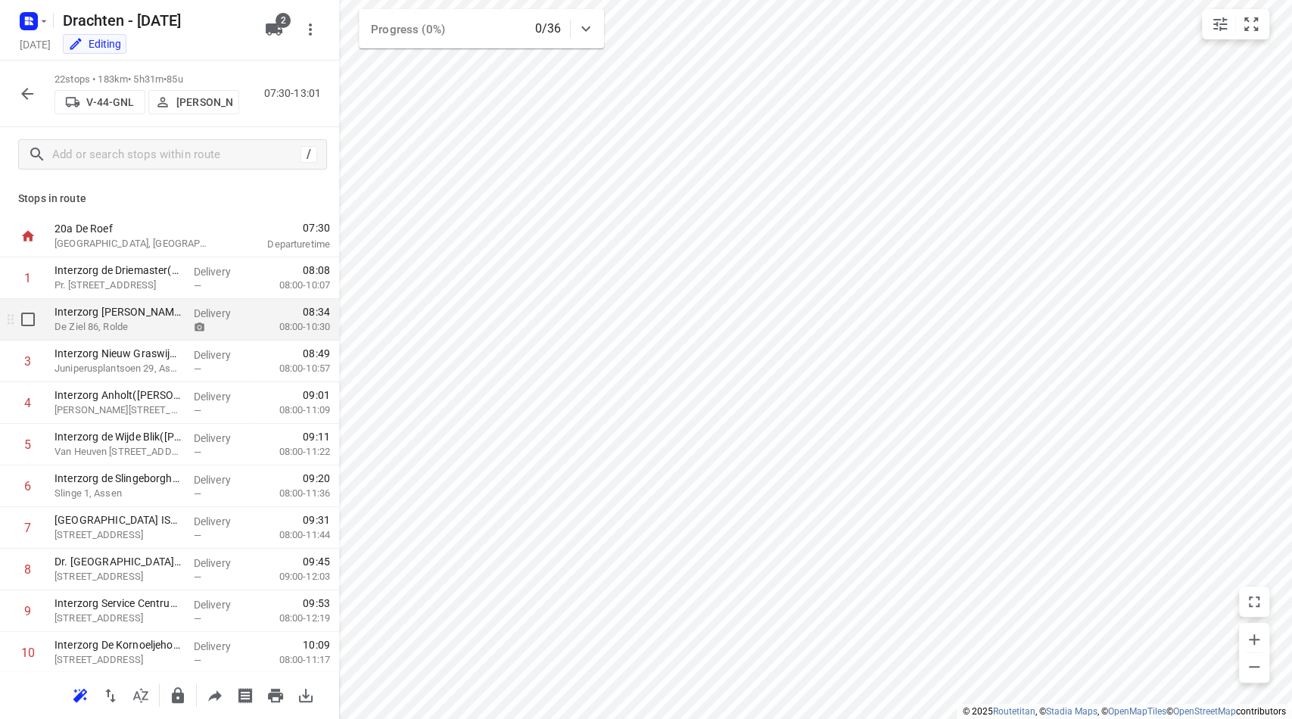
click at [153, 336] on div "Interzorg [PERSON_NAME]([PERSON_NAME]) [PERSON_NAME] 86, Rolde" at bounding box center [117, 320] width 139 height 42
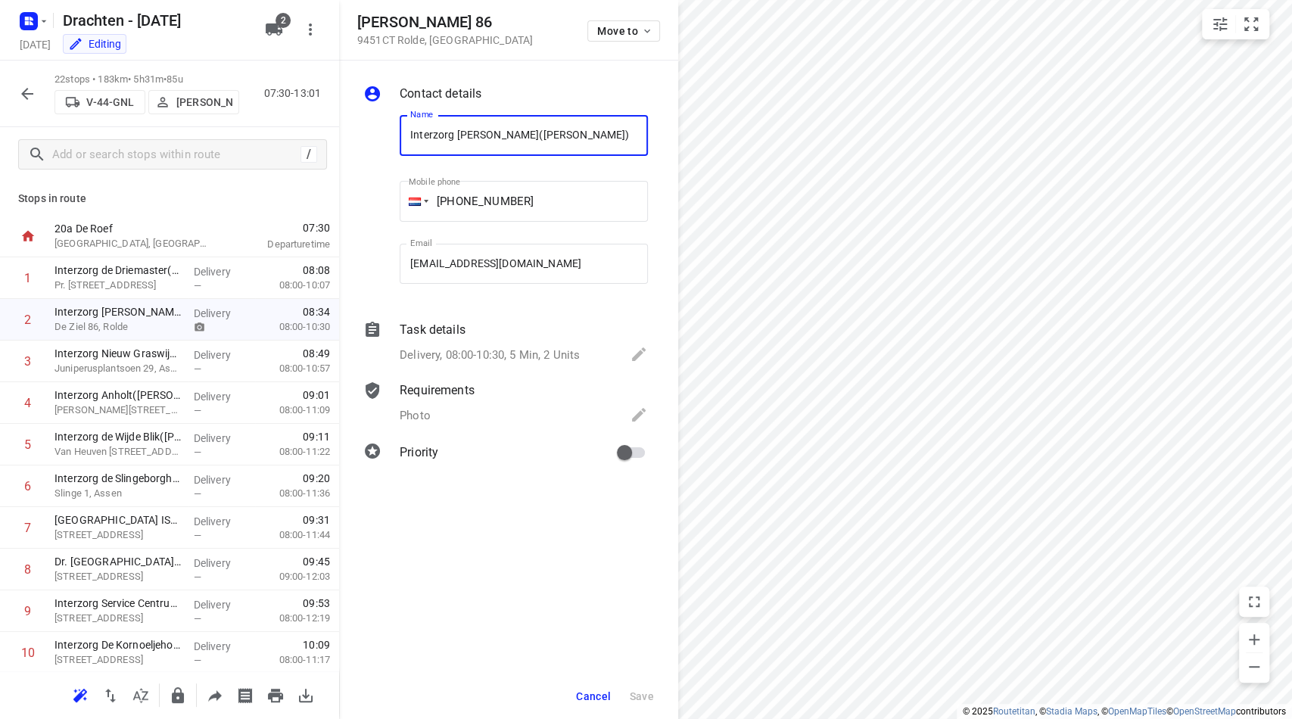
click at [423, 391] on p "Requirements" at bounding box center [437, 390] width 75 height 18
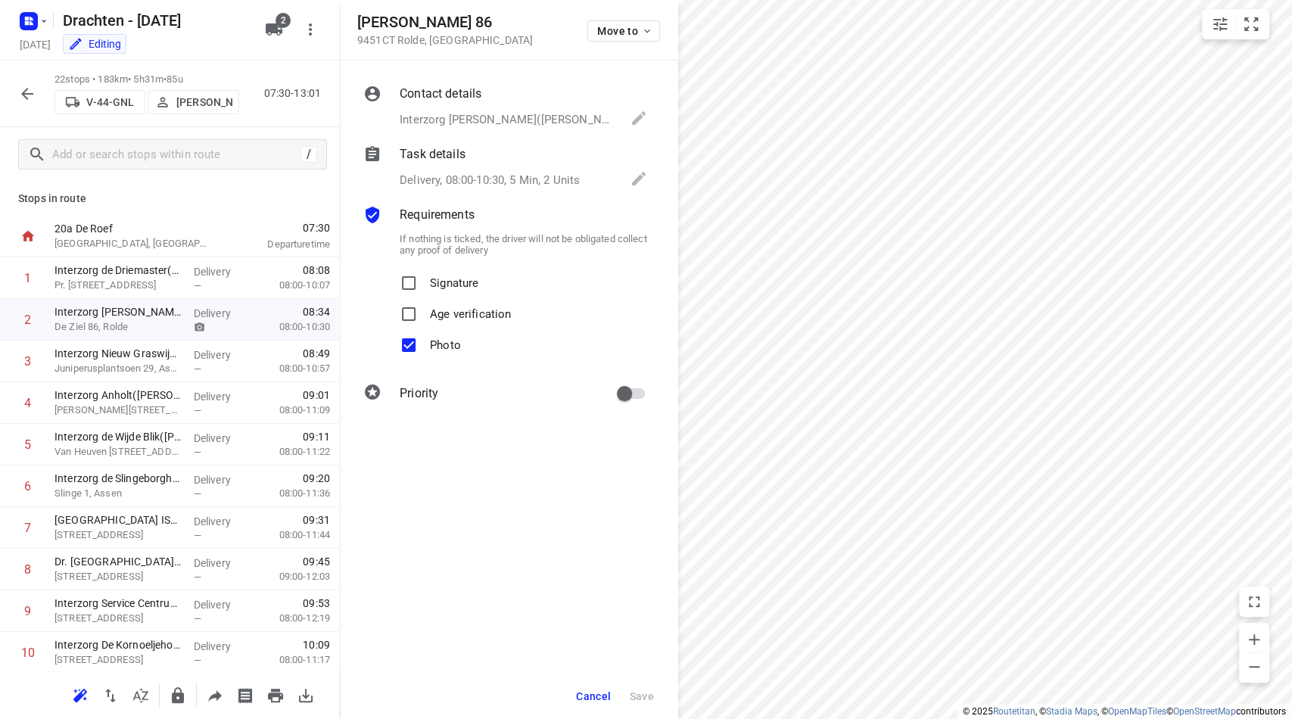
click at [406, 344] on input "Photo" at bounding box center [408, 345] width 30 height 30
checkbox input "false"
click at [642, 695] on span "Save" at bounding box center [641, 696] width 25 height 12
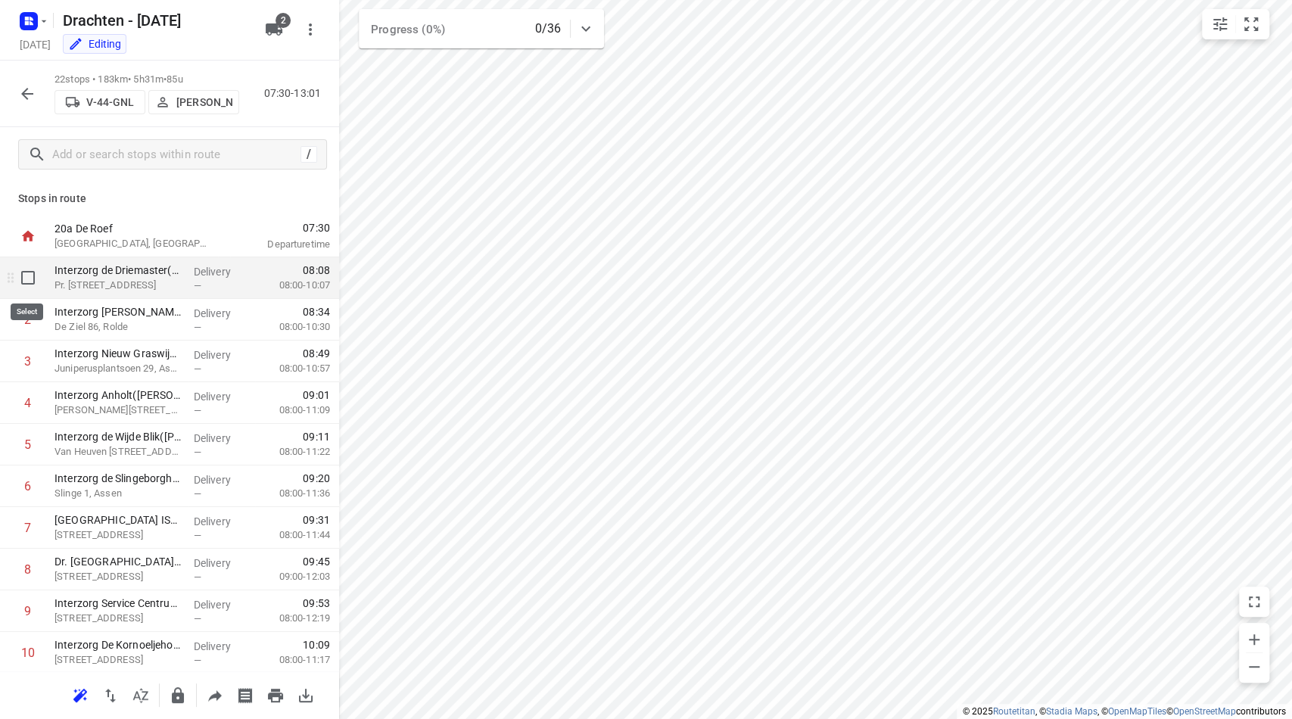
click at [32, 273] on input "checkbox" at bounding box center [28, 278] width 30 height 30
checkbox input "true"
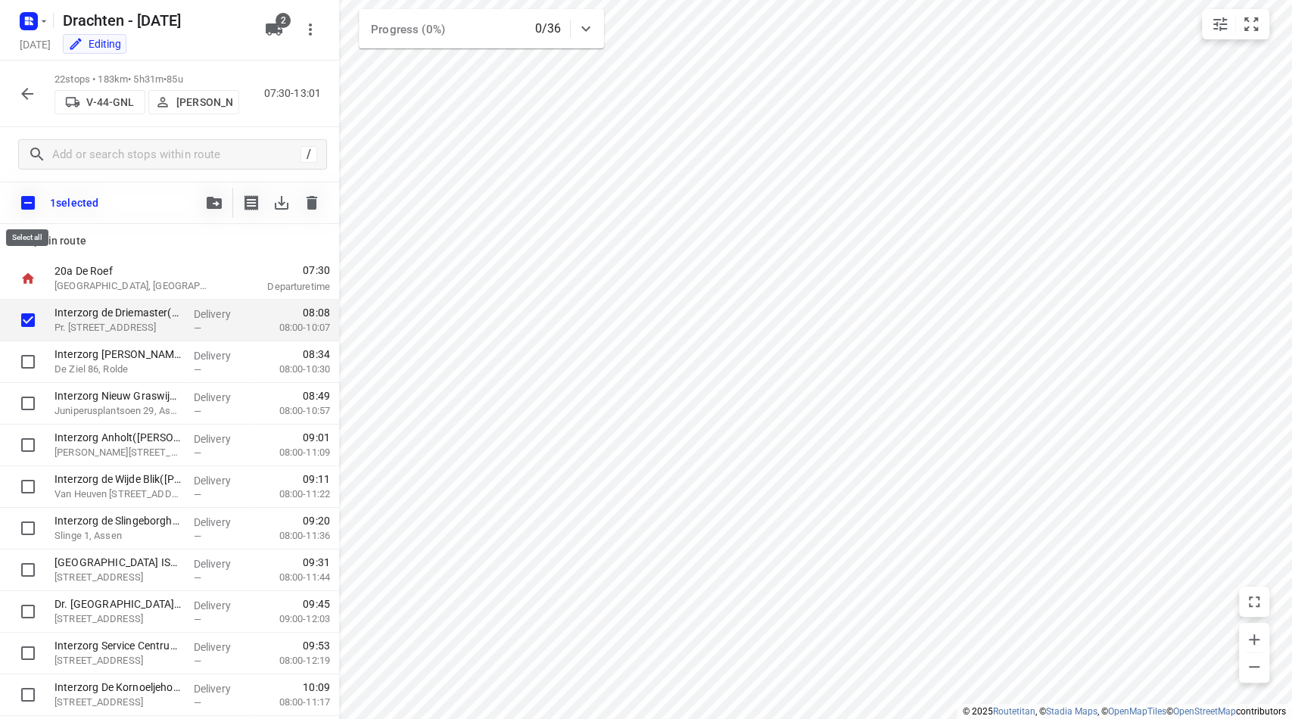
click at [28, 214] on input "checkbox" at bounding box center [28, 203] width 32 height 32
checkbox input "true"
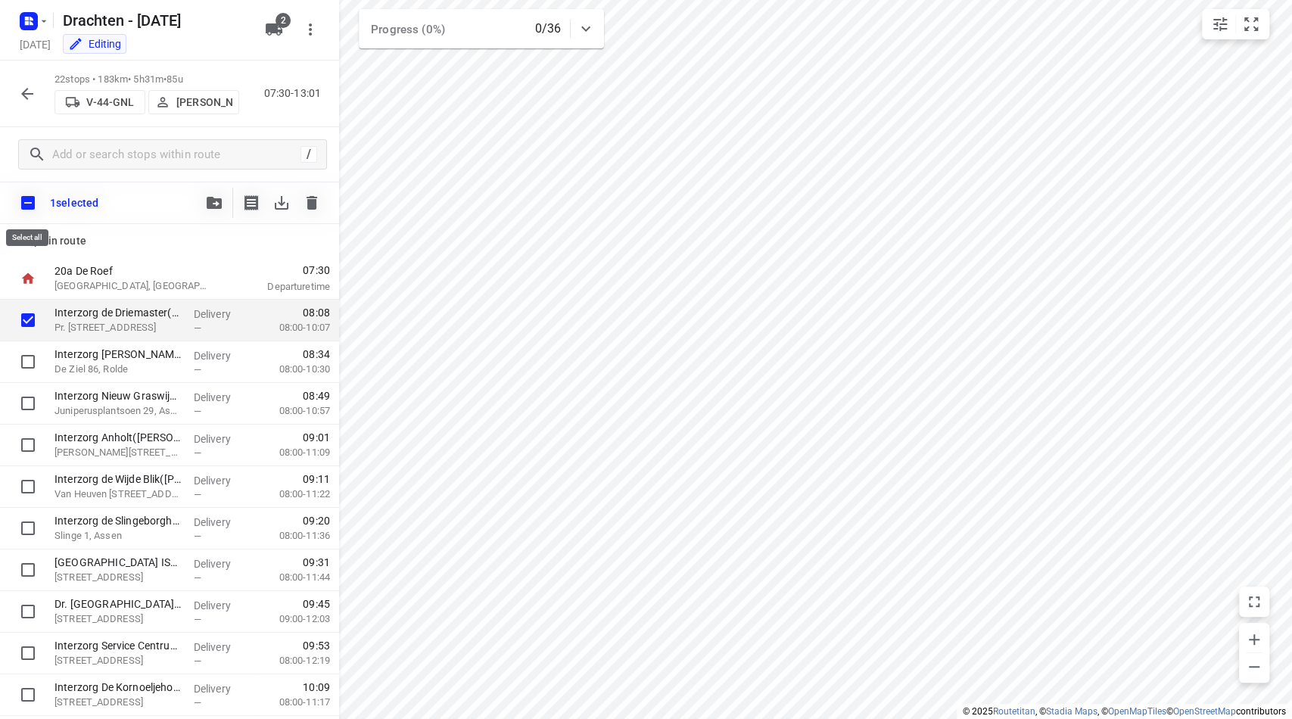
checkbox input "true"
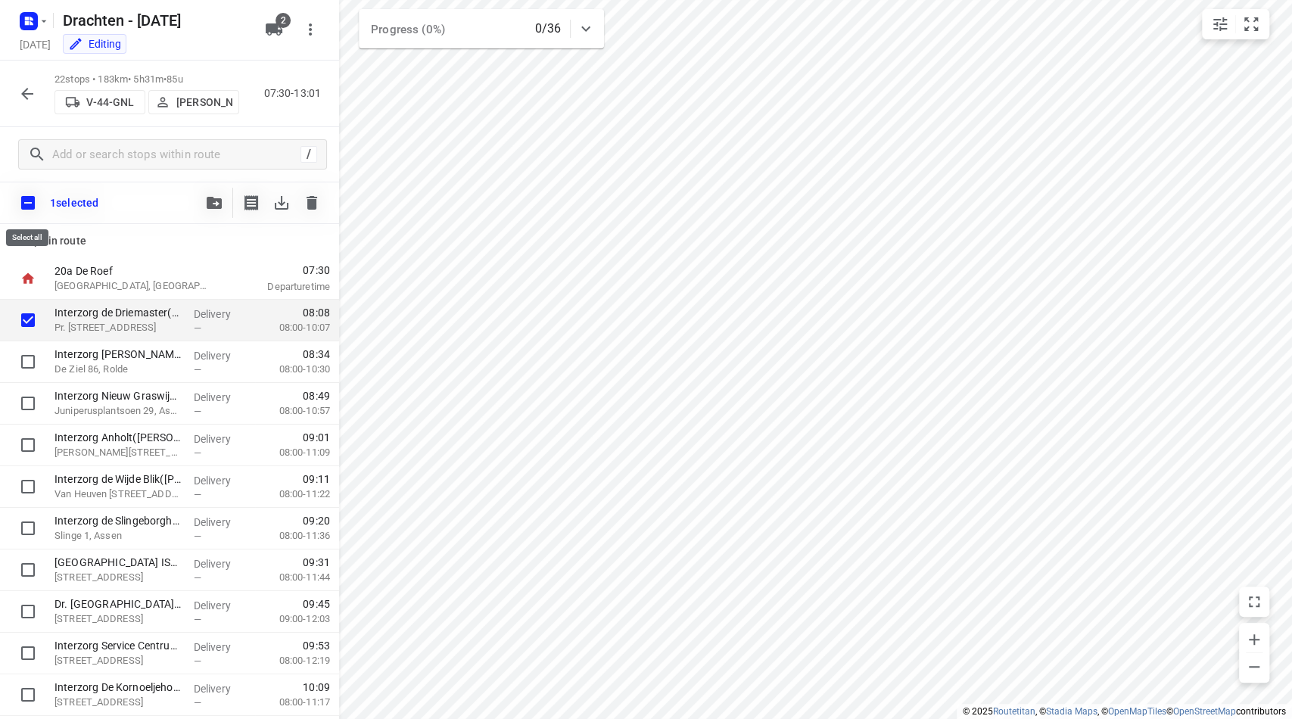
checkbox input "true"
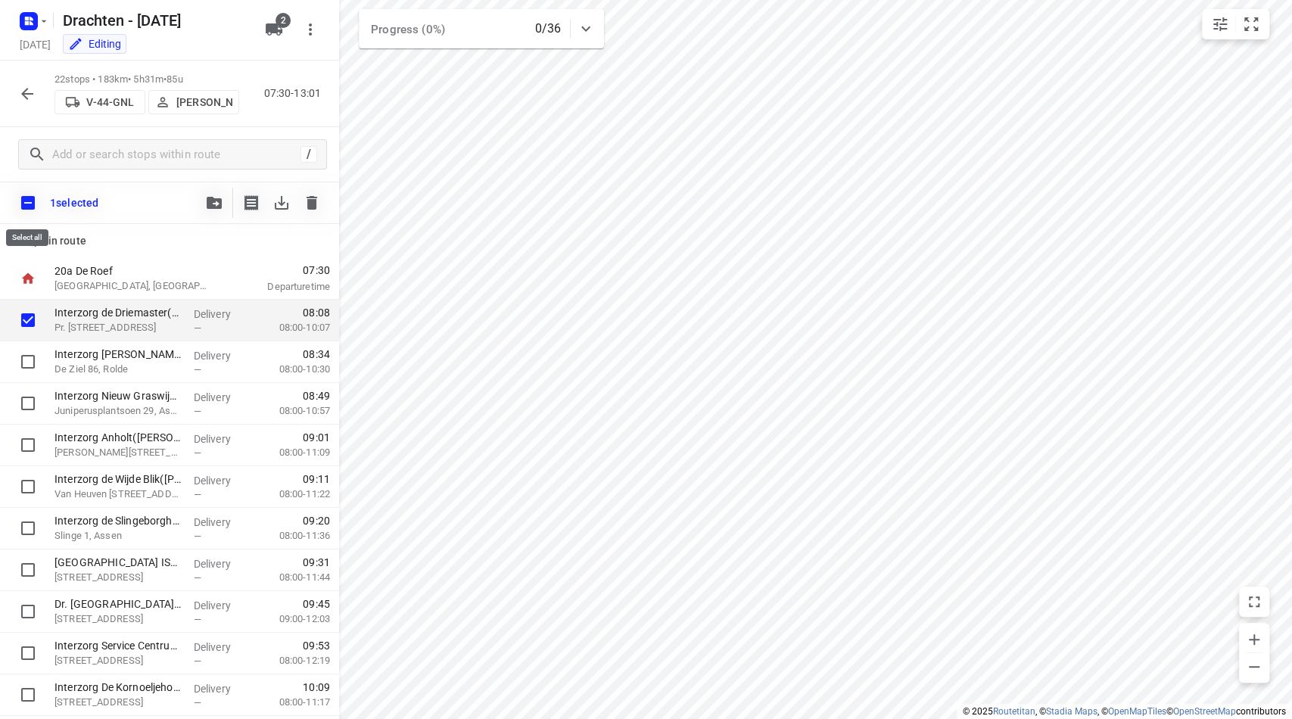
checkbox input "true"
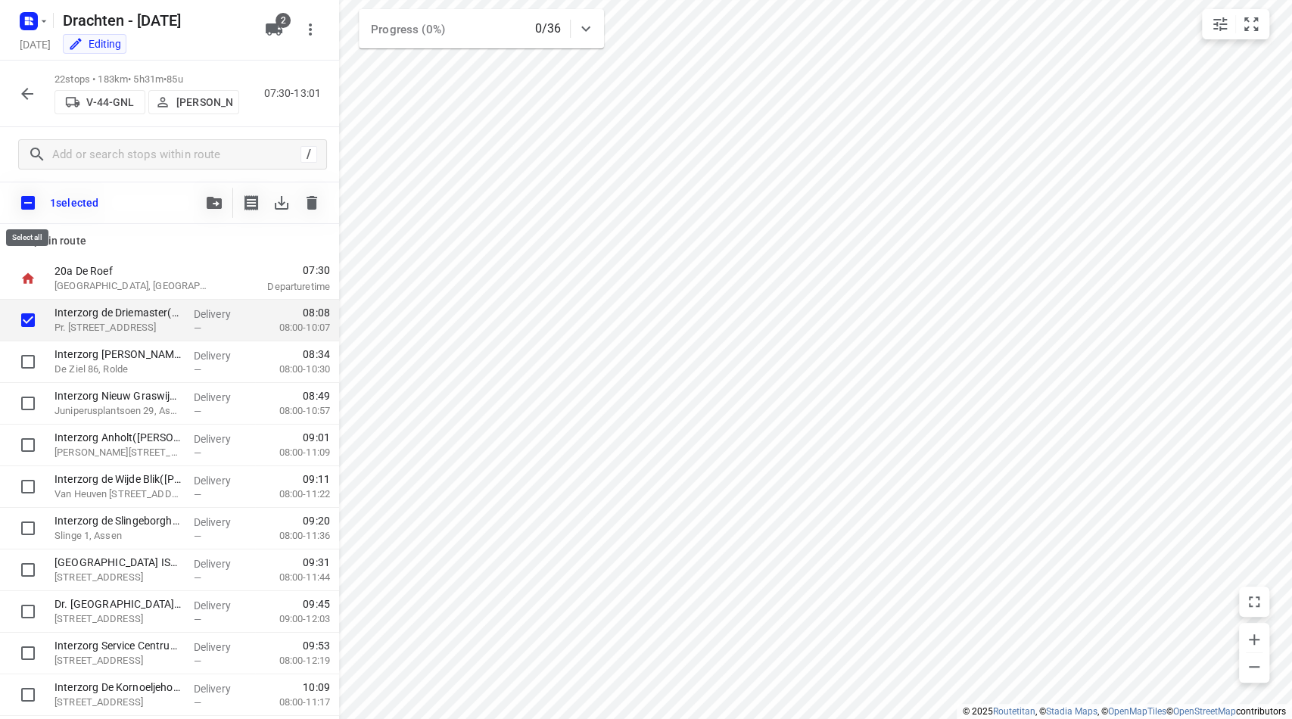
checkbox input "true"
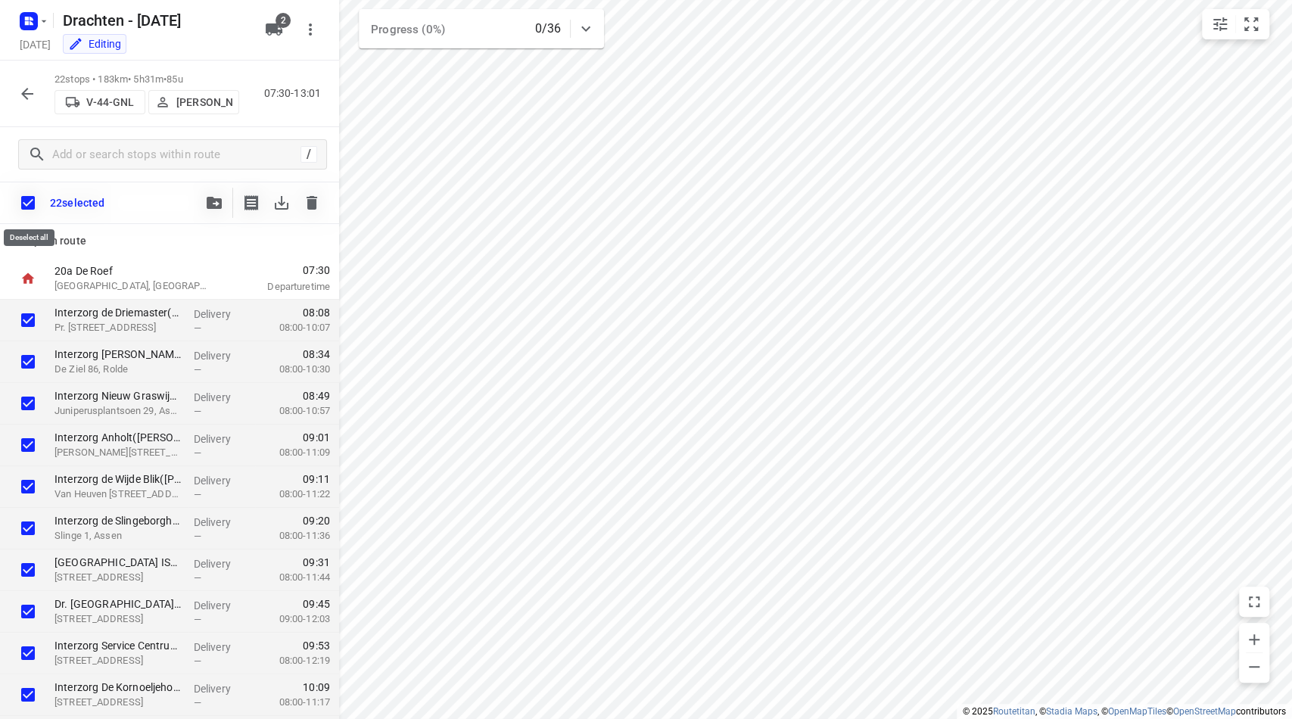
click at [29, 204] on input "checkbox" at bounding box center [28, 203] width 32 height 32
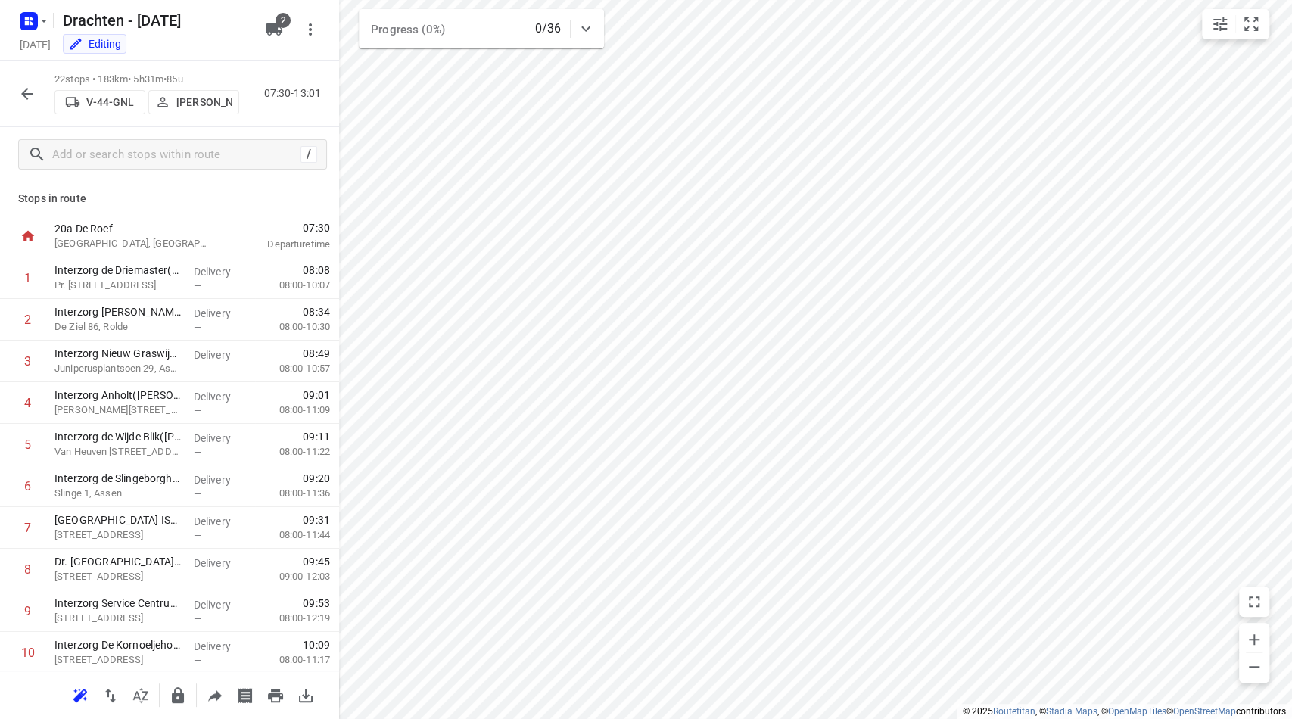
click at [21, 98] on icon "button" at bounding box center [27, 94] width 18 height 18
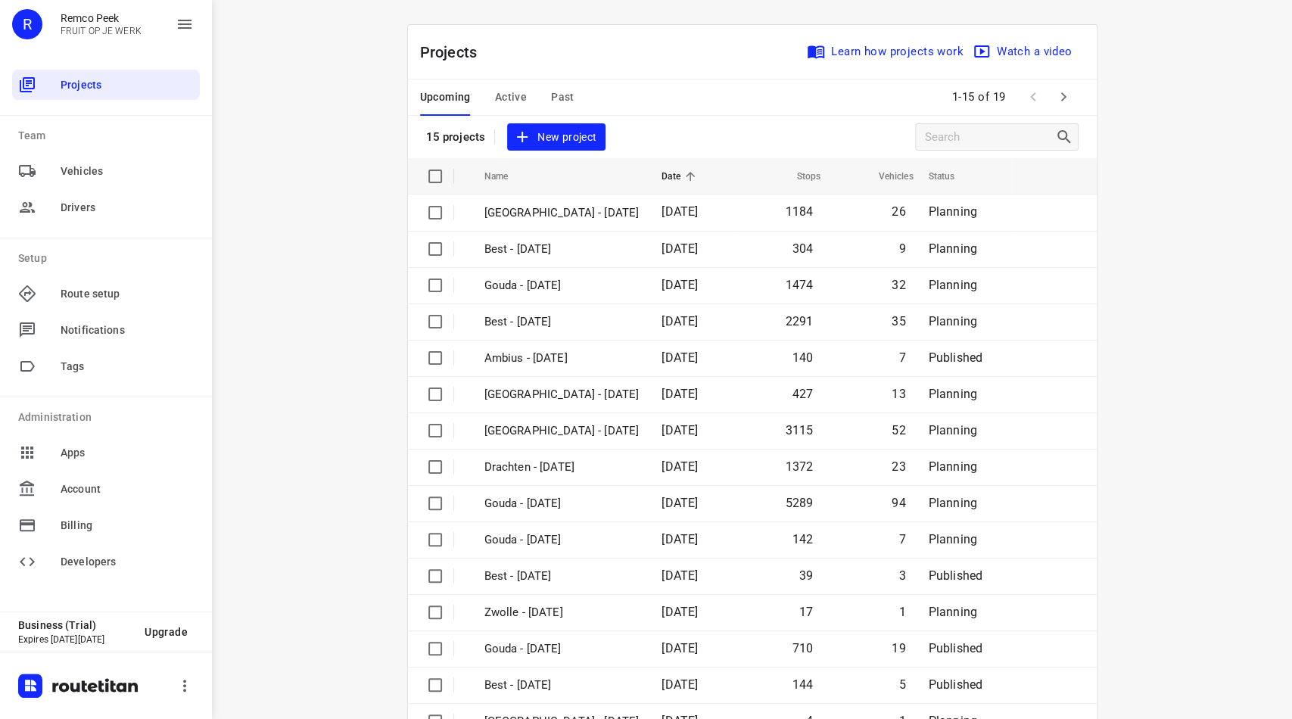
click at [505, 114] on button "Active" at bounding box center [511, 97] width 32 height 36
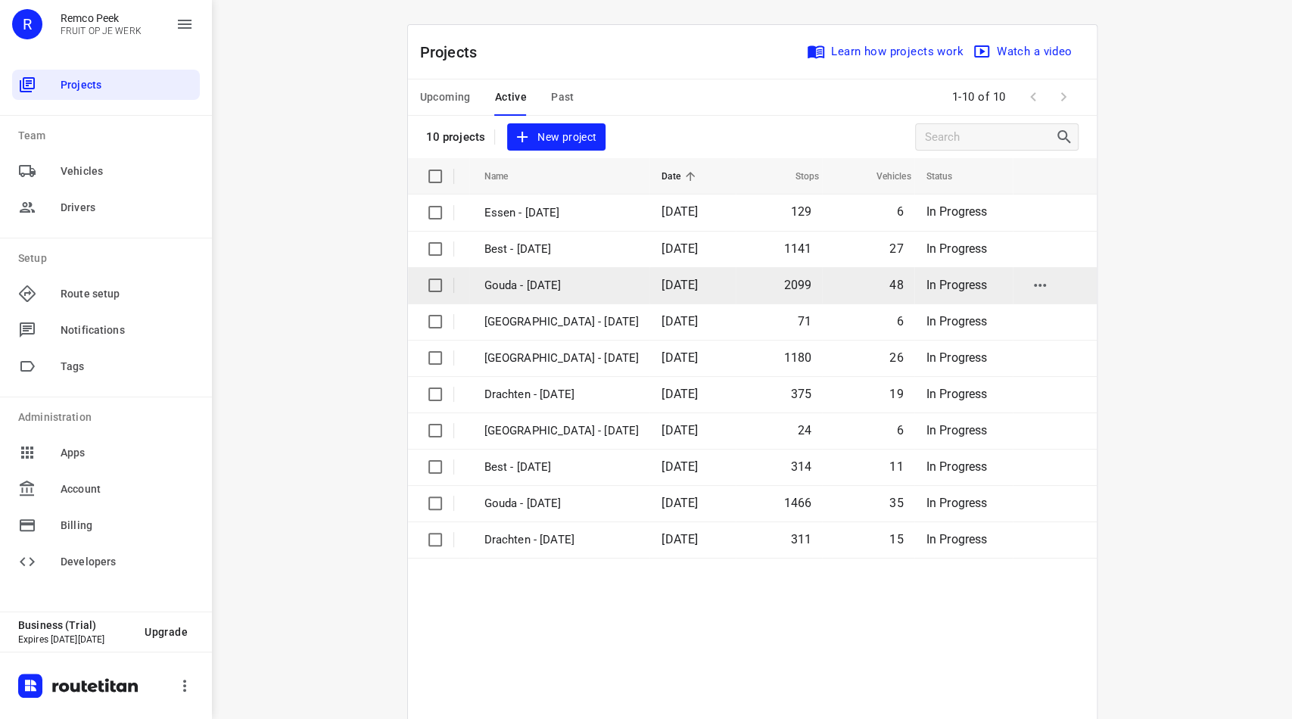
click at [518, 285] on p "Gouda - [DATE]" at bounding box center [561, 285] width 155 height 17
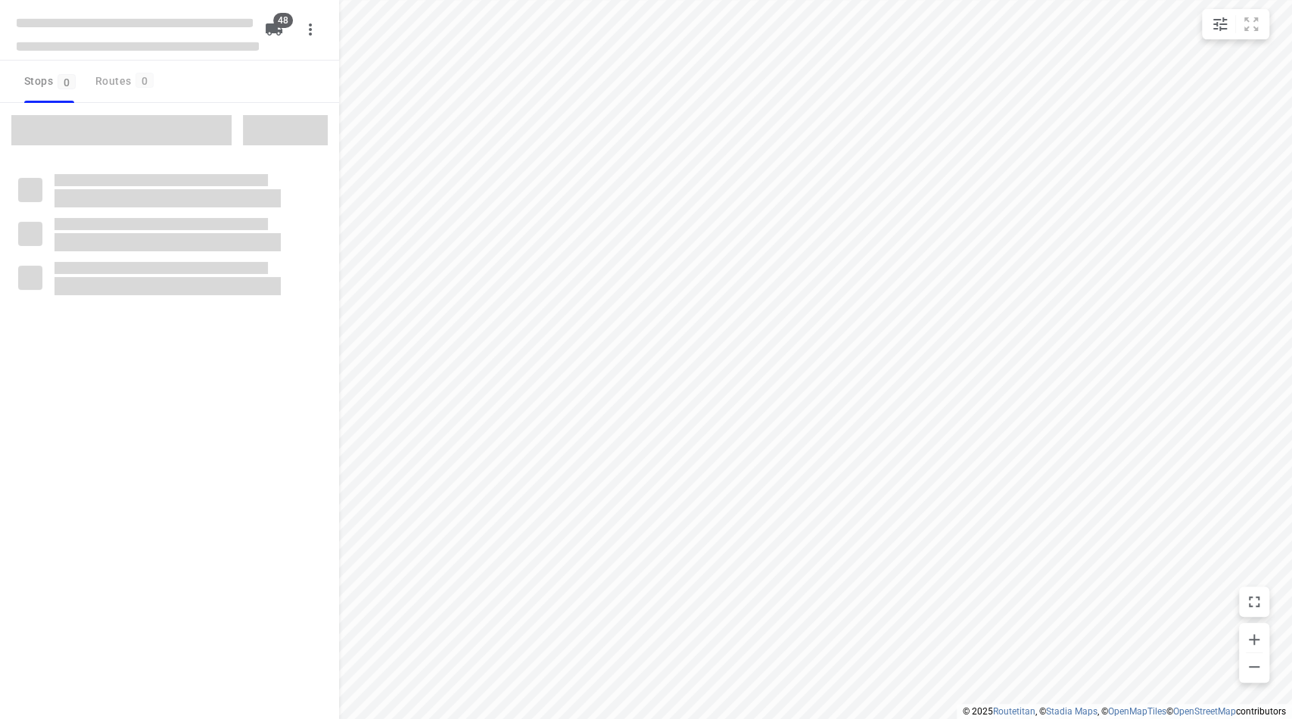
checkbox input "true"
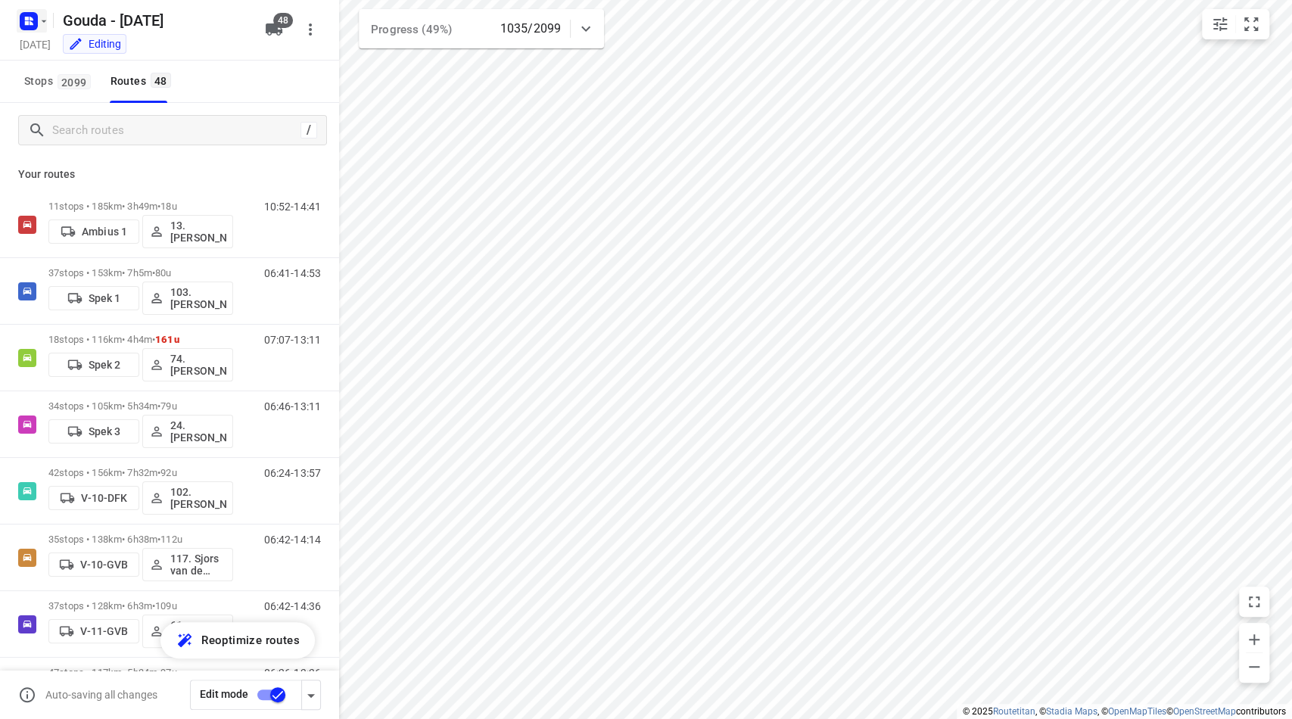
click at [36, 14] on rect "button" at bounding box center [29, 21] width 18 height 18
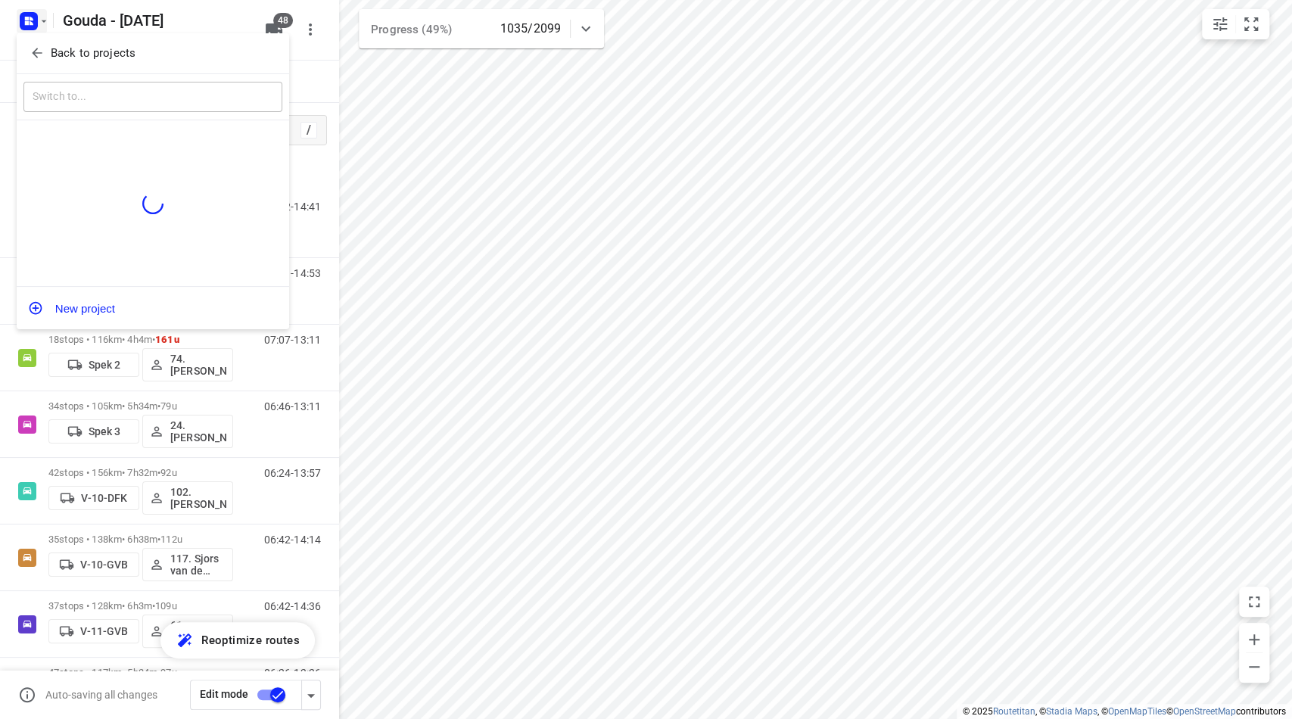
click at [51, 56] on p "Back to projects" at bounding box center [93, 53] width 85 height 17
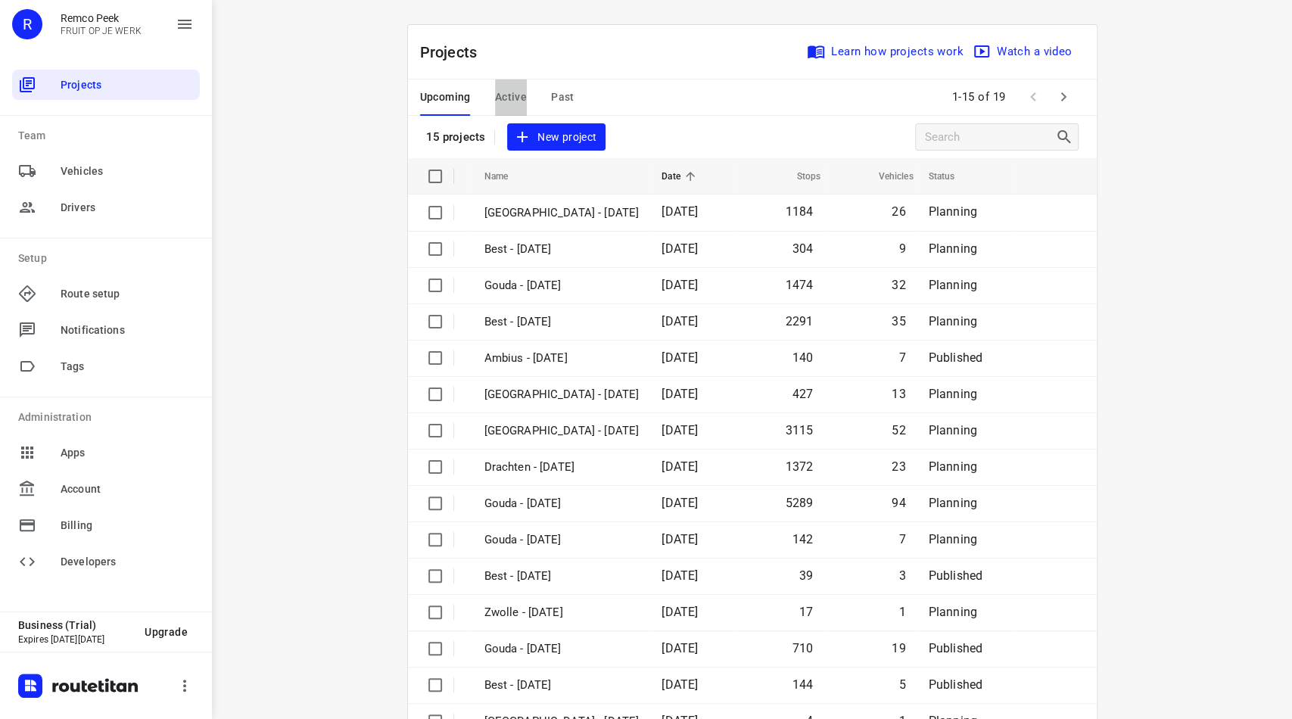
click at [501, 100] on span "Active" at bounding box center [511, 97] width 32 height 19
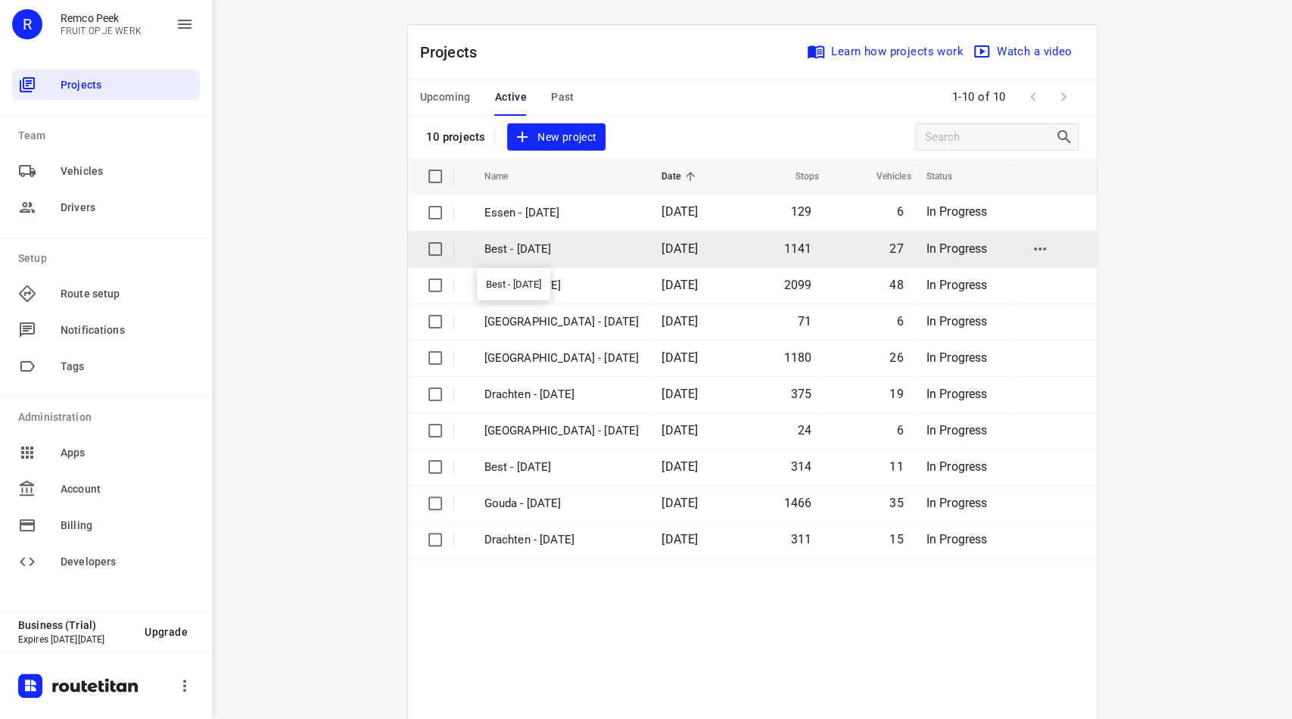
click at [531, 252] on p "Best - [DATE]" at bounding box center [561, 249] width 155 height 17
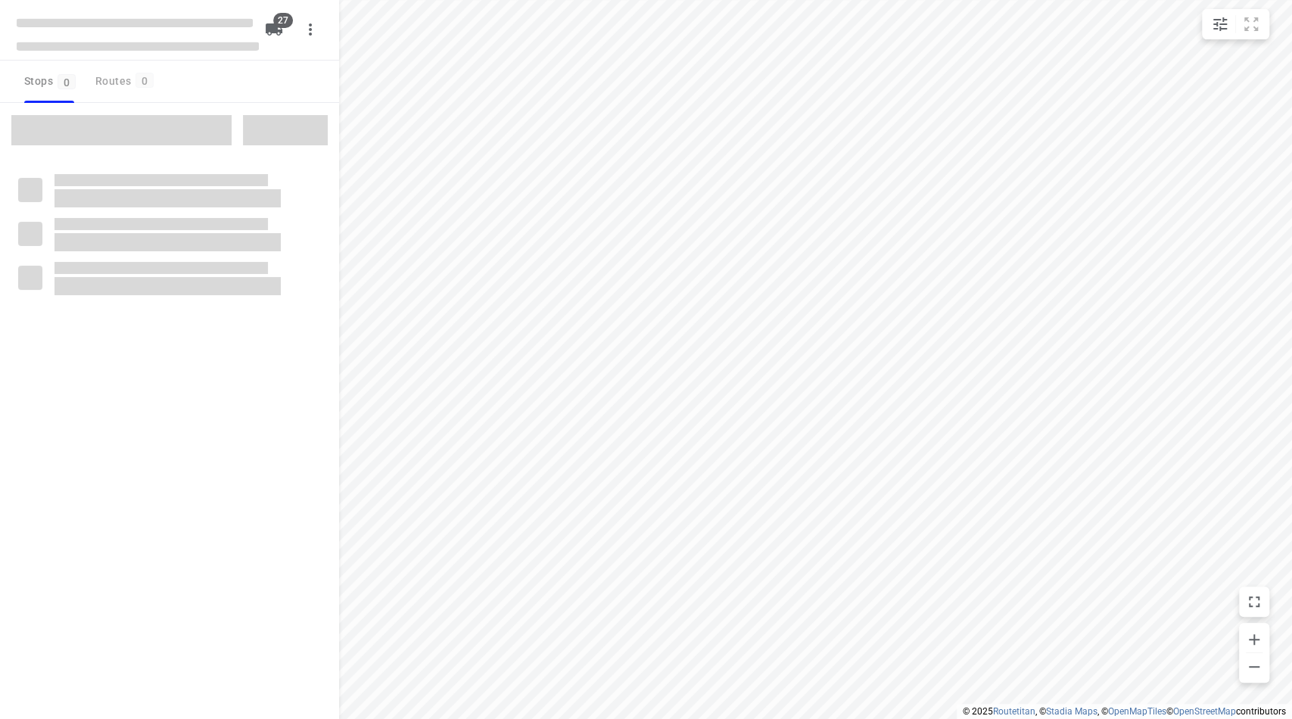
checkbox input "true"
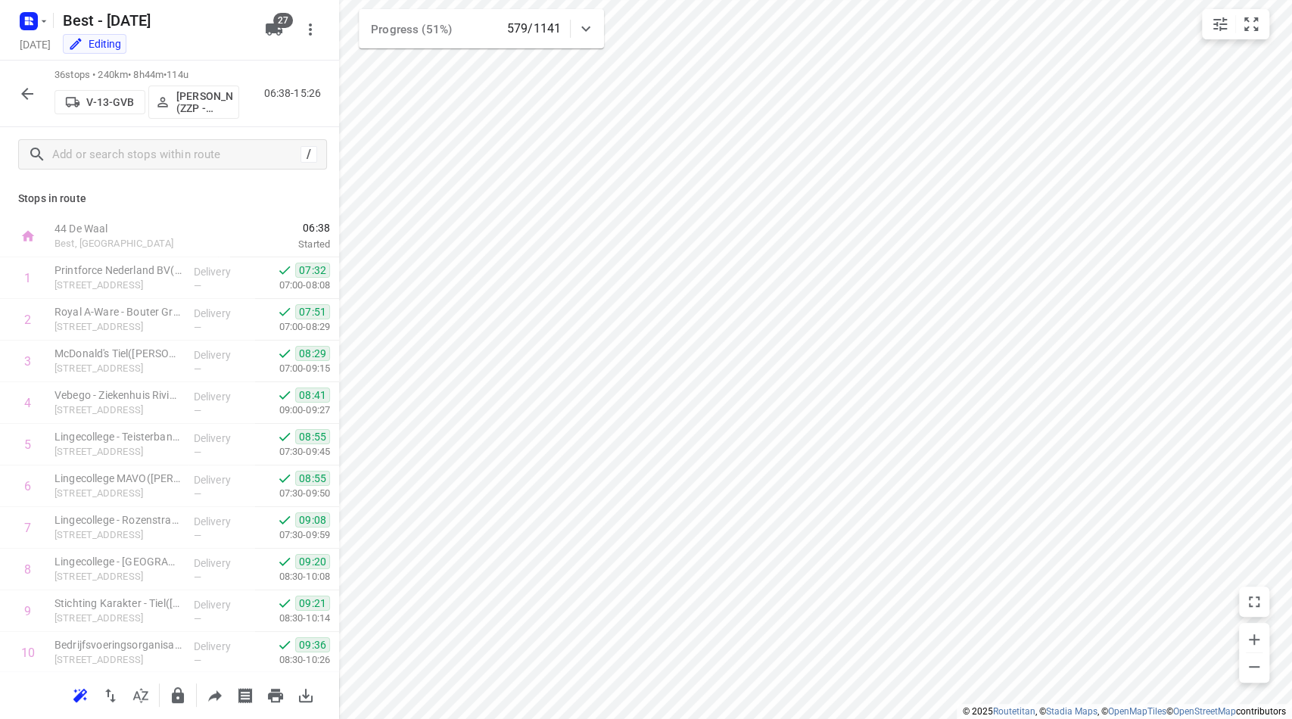
click at [19, 85] on icon "button" at bounding box center [27, 94] width 18 height 18
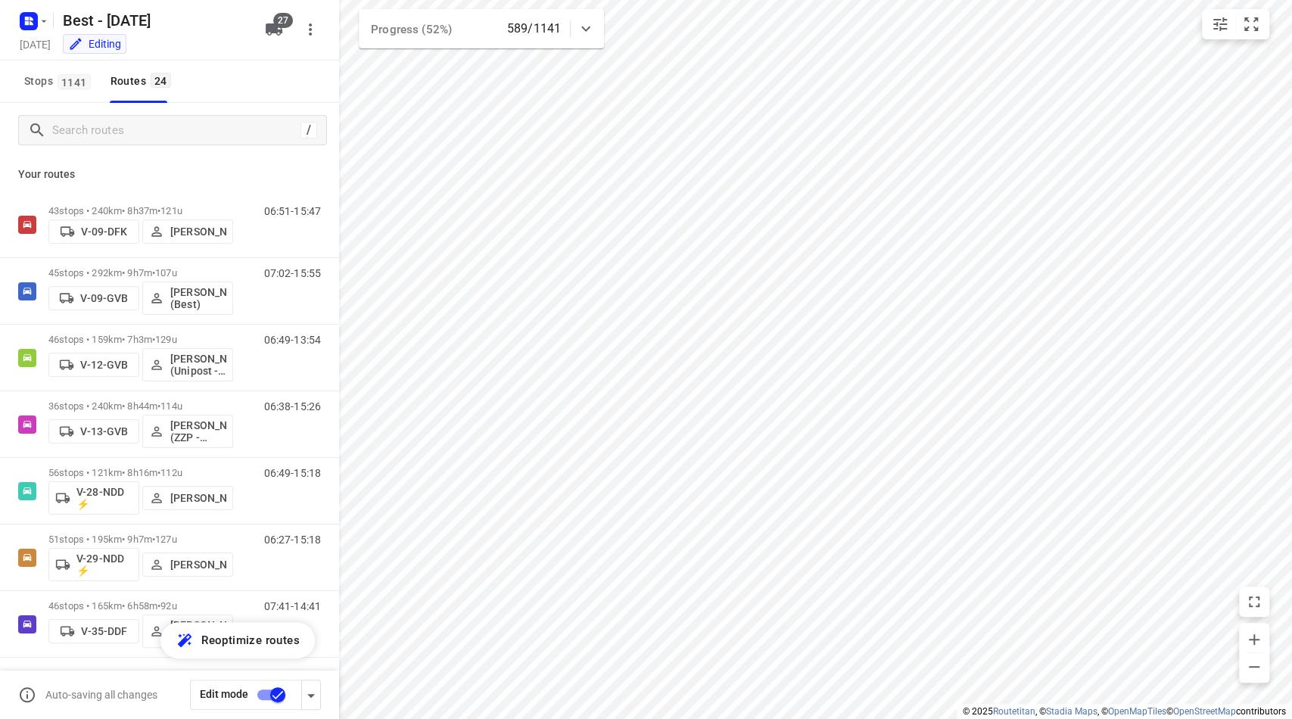
click at [42, 176] on p "Your routes" at bounding box center [169, 174] width 303 height 16
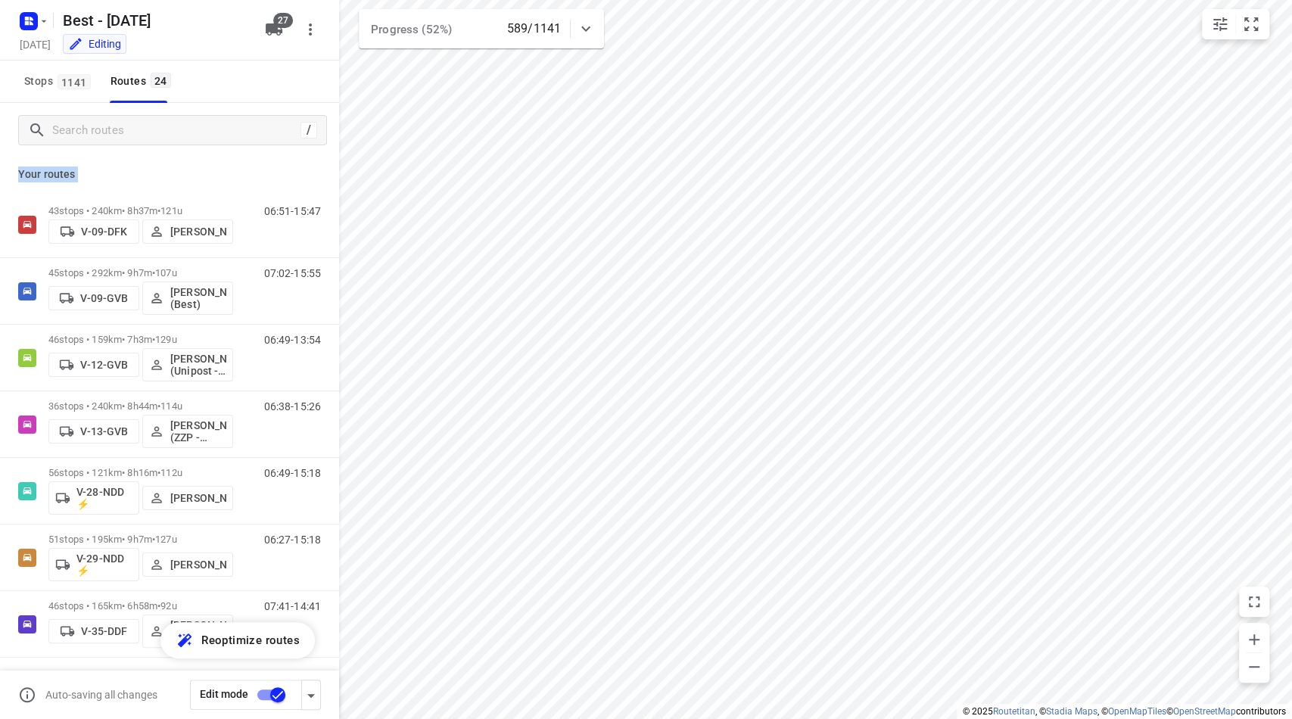
click at [123, 172] on p "Your routes" at bounding box center [169, 174] width 303 height 16
click at [64, 175] on p "Your routes" at bounding box center [169, 174] width 303 height 16
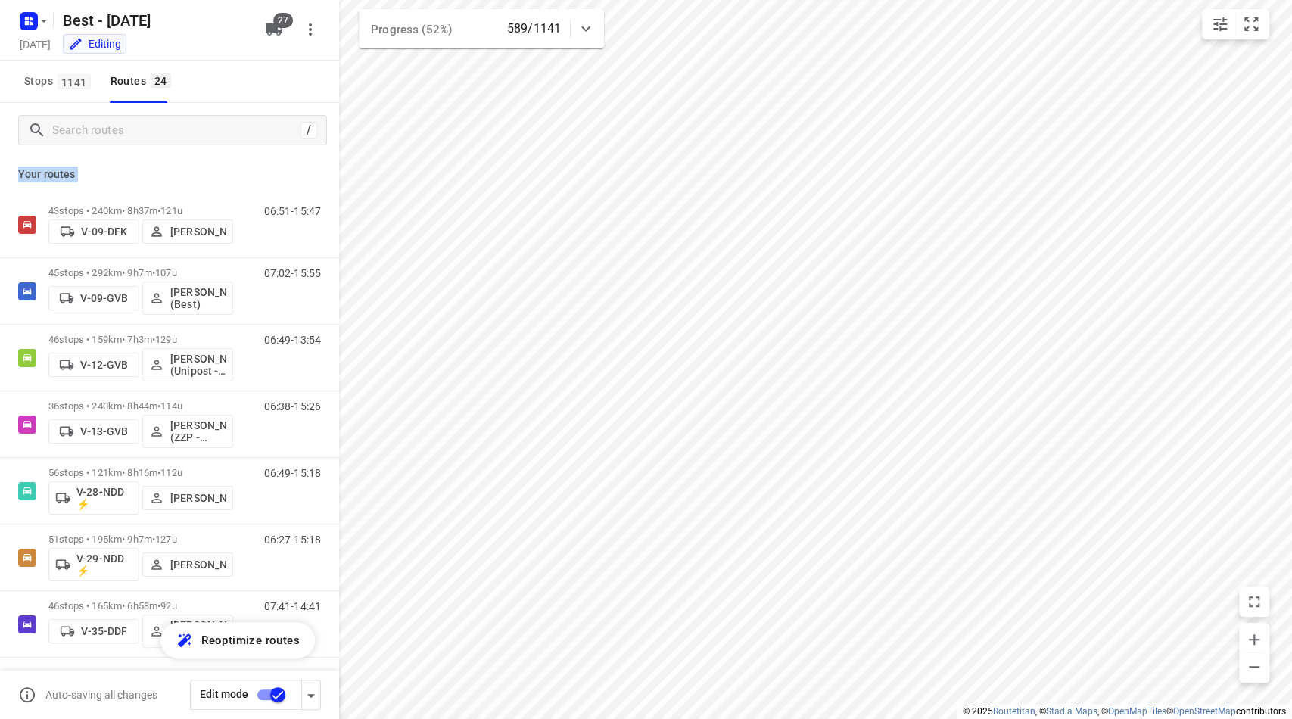
click at [62, 178] on p "Your routes" at bounding box center [169, 174] width 303 height 16
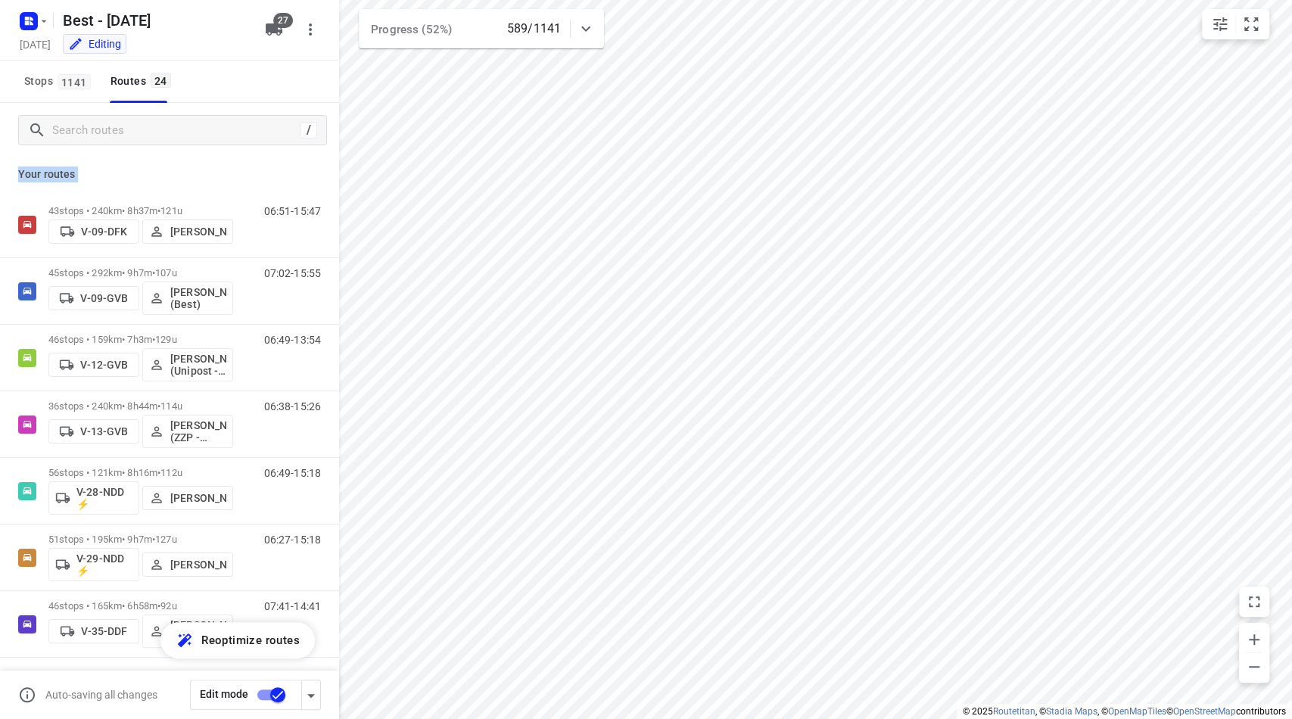
click at [166, 167] on p "Your routes" at bounding box center [169, 174] width 303 height 16
click at [50, 173] on p "Your routes" at bounding box center [169, 174] width 303 height 16
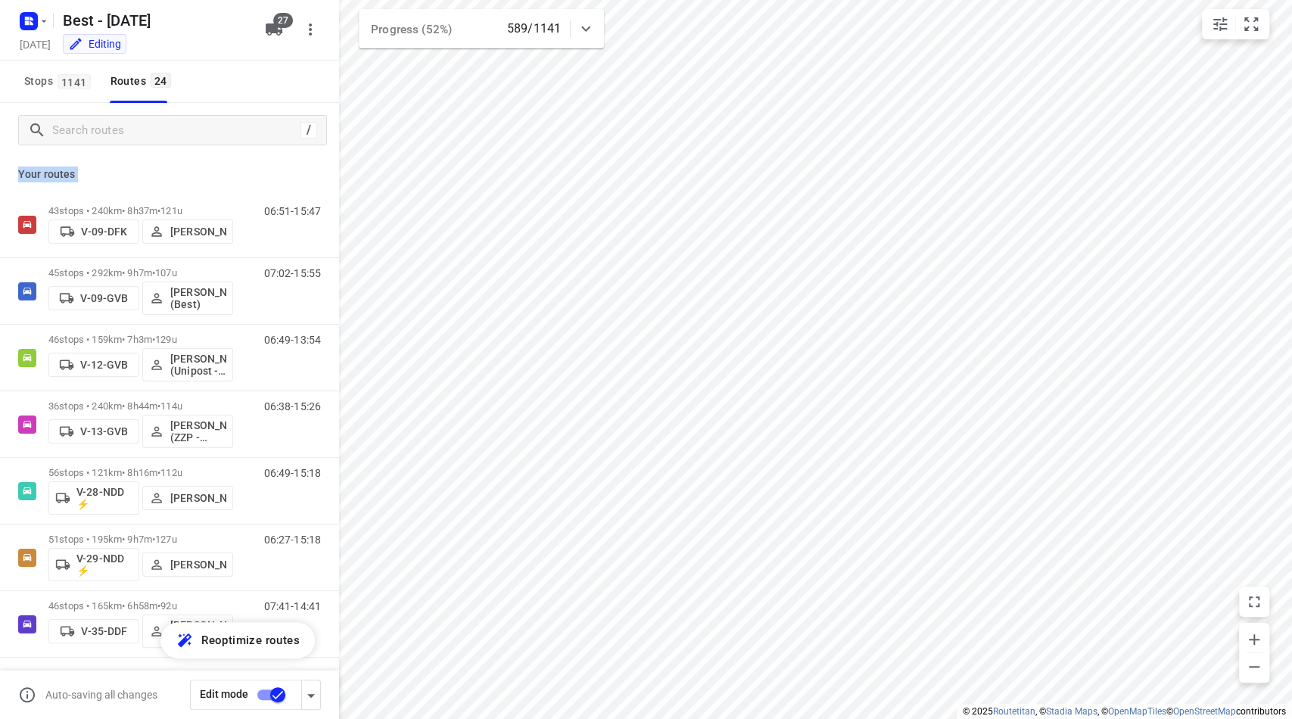
click at [218, 167] on p "Your routes" at bounding box center [169, 174] width 303 height 16
